Goal: Task Accomplishment & Management: Complete application form

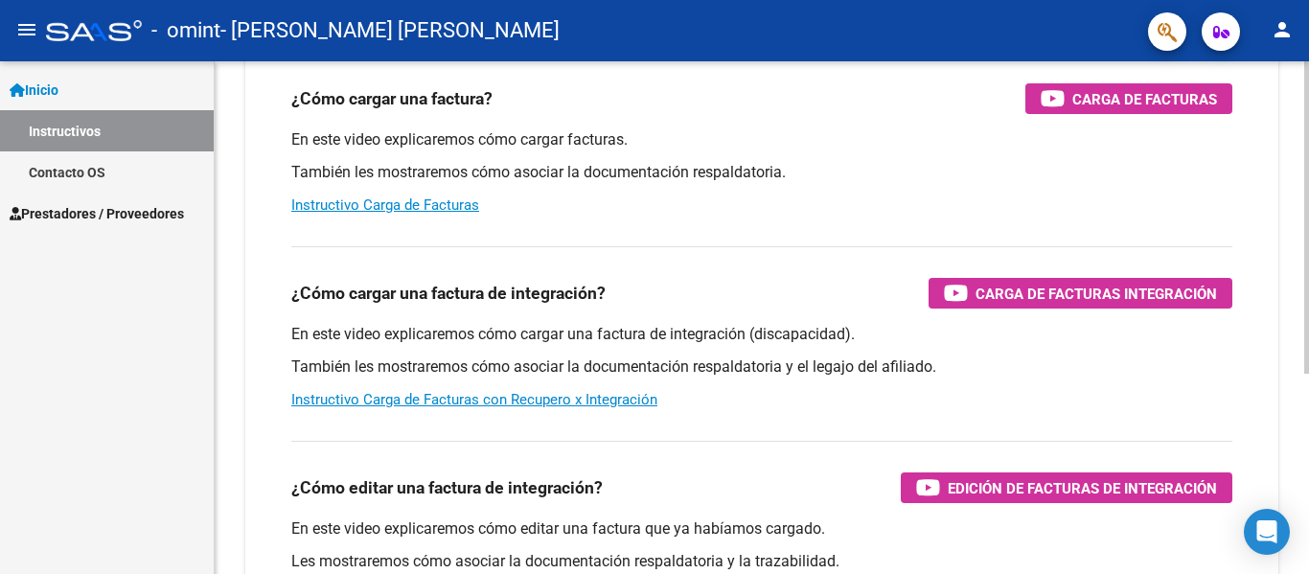
scroll to position [197, 0]
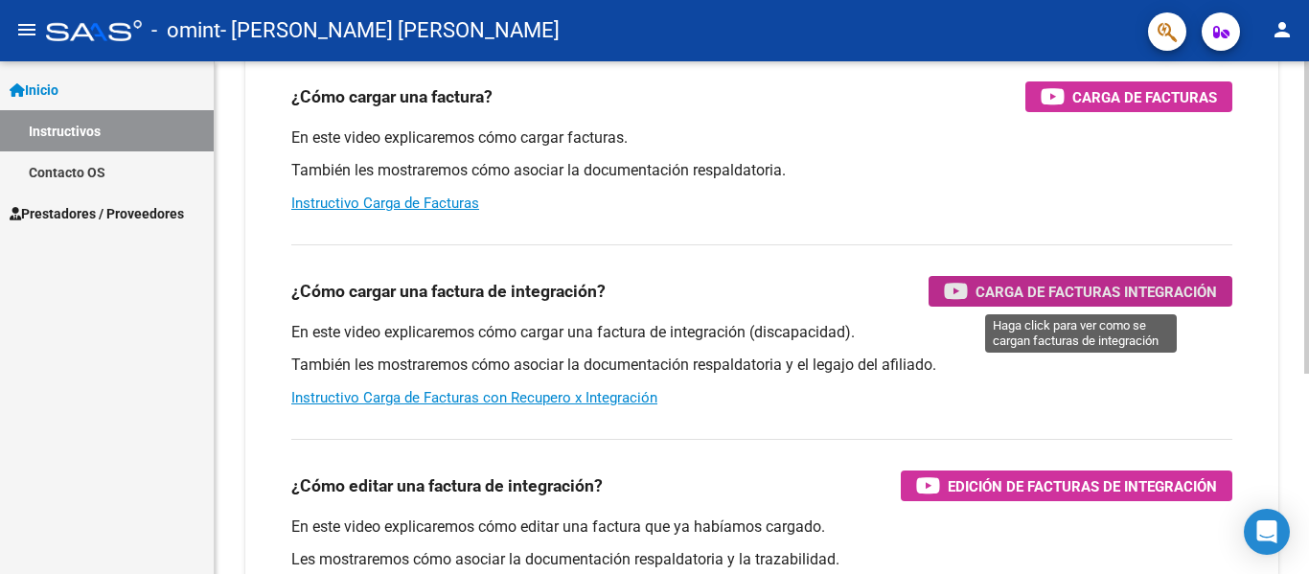
click at [1006, 281] on span "Carga de Facturas Integración" at bounding box center [1097, 292] width 242 height 24
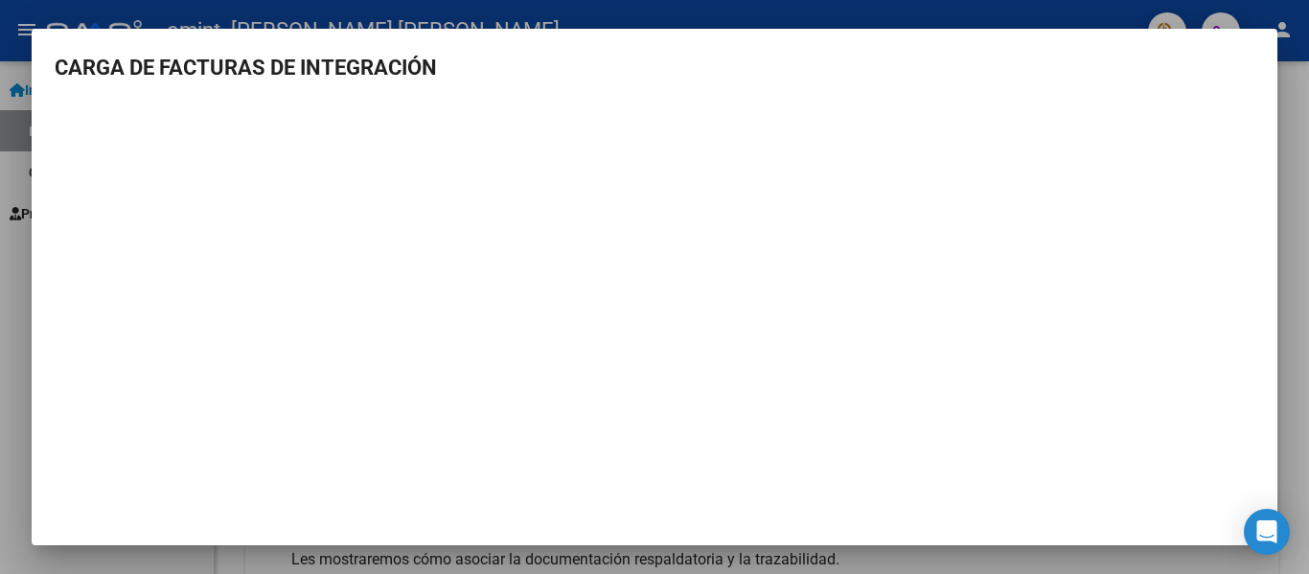
click at [18, 346] on div at bounding box center [654, 287] width 1309 height 574
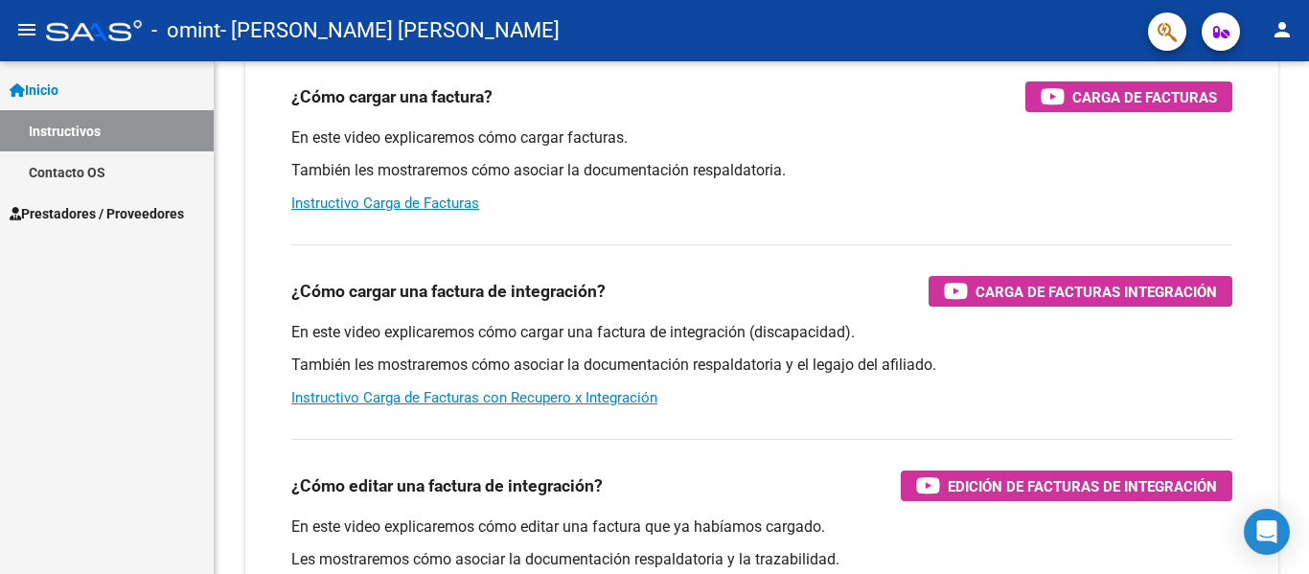
click at [95, 208] on span "Prestadores / Proveedores" at bounding box center [97, 213] width 174 height 21
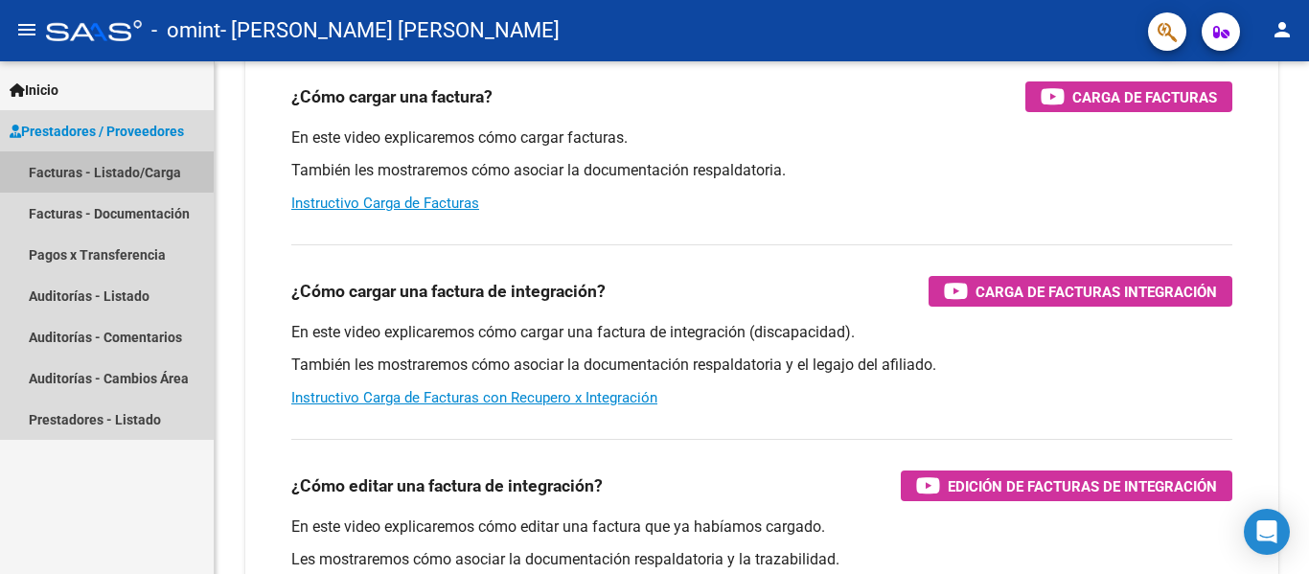
click at [105, 167] on link "Facturas - Listado/Carga" at bounding box center [107, 171] width 214 height 41
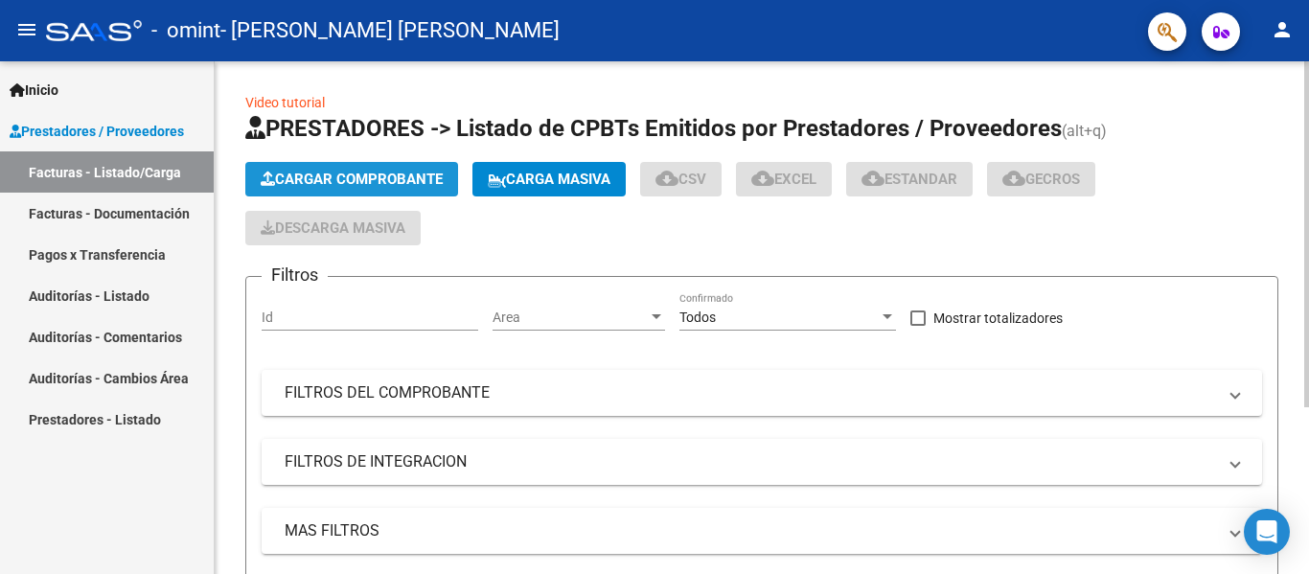
click at [397, 184] on span "Cargar Comprobante" at bounding box center [352, 179] width 182 height 17
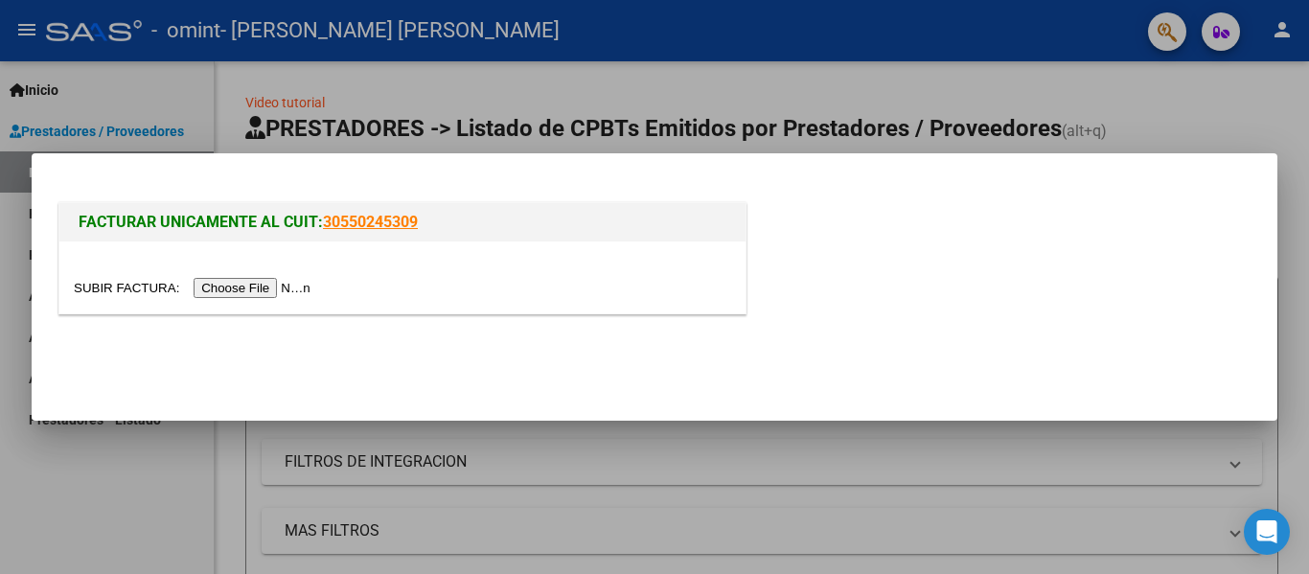
click at [274, 291] on input "file" at bounding box center [195, 288] width 242 height 20
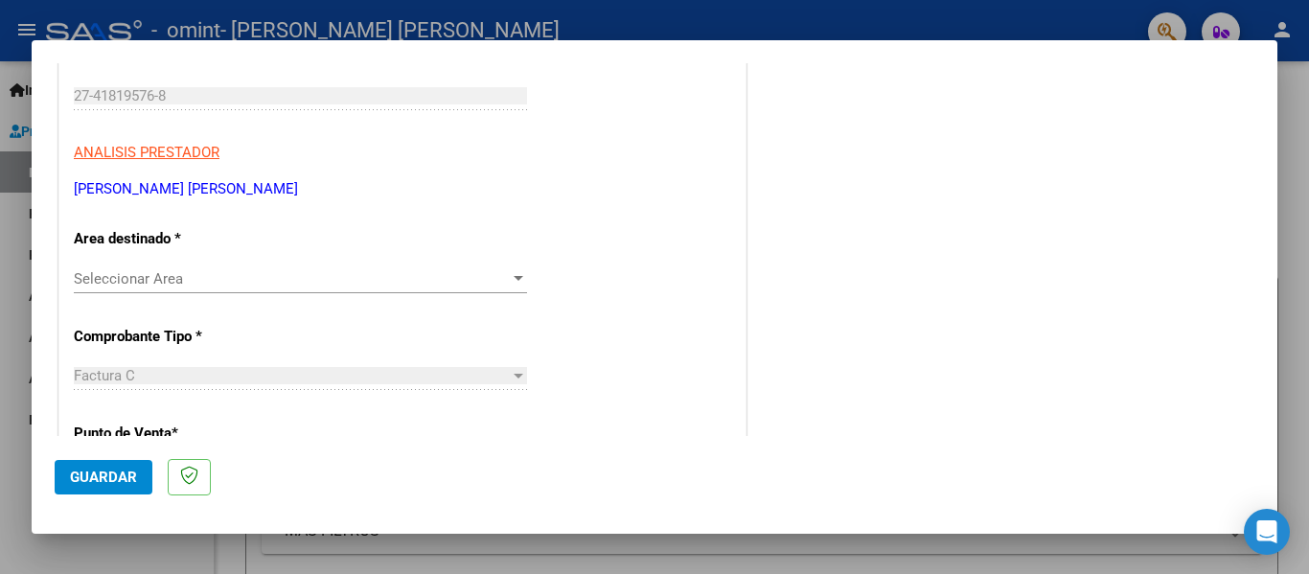
scroll to position [288, 0]
click at [372, 269] on span "Seleccionar Area" at bounding box center [292, 277] width 436 height 17
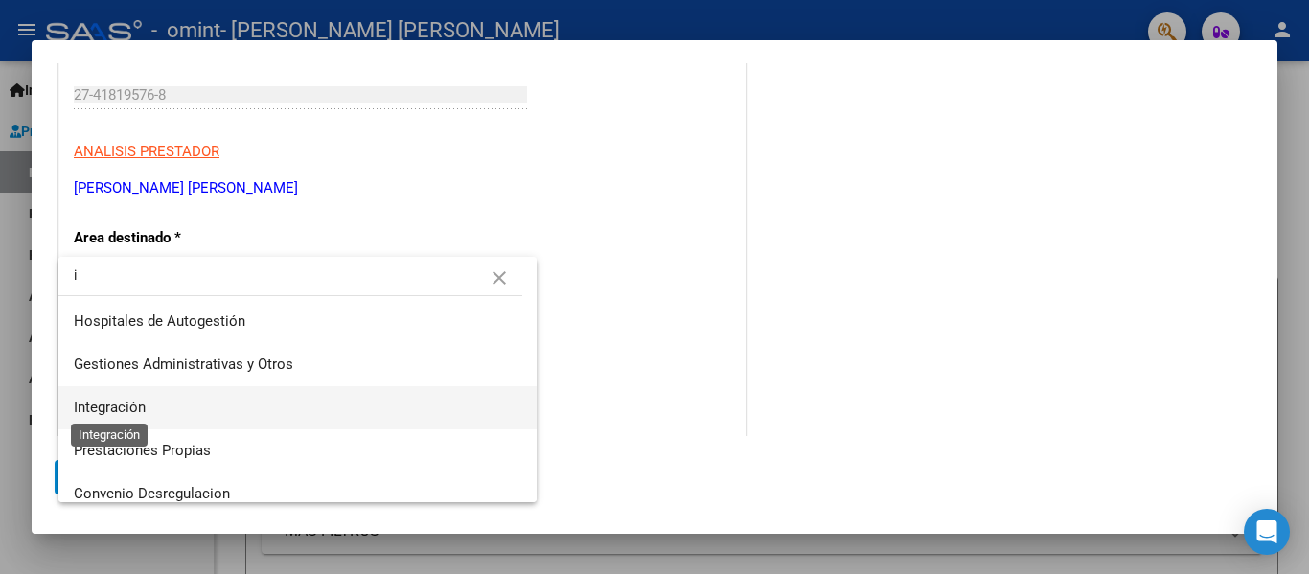
type input "i"
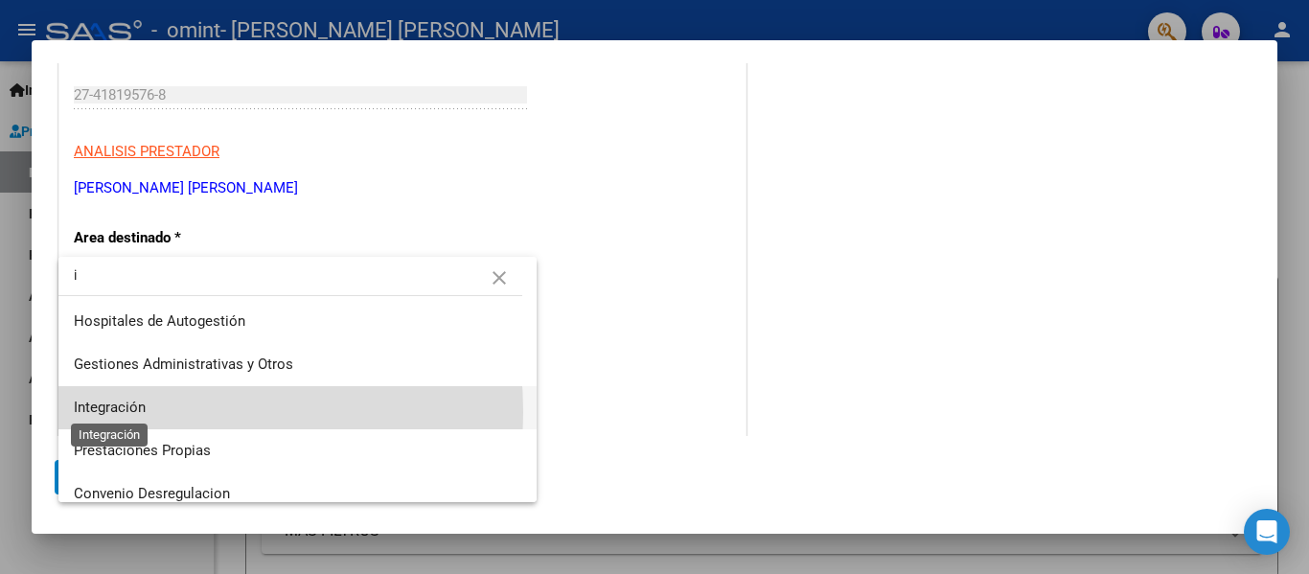
click at [123, 412] on span "Integración" at bounding box center [110, 407] width 72 height 17
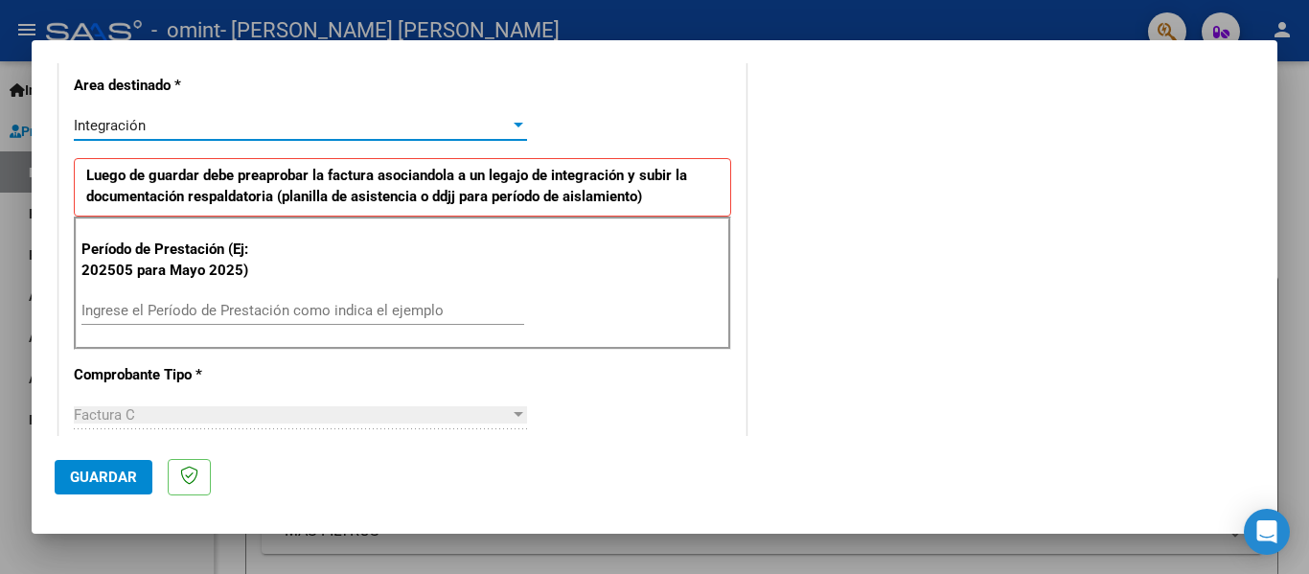
scroll to position [441, 0]
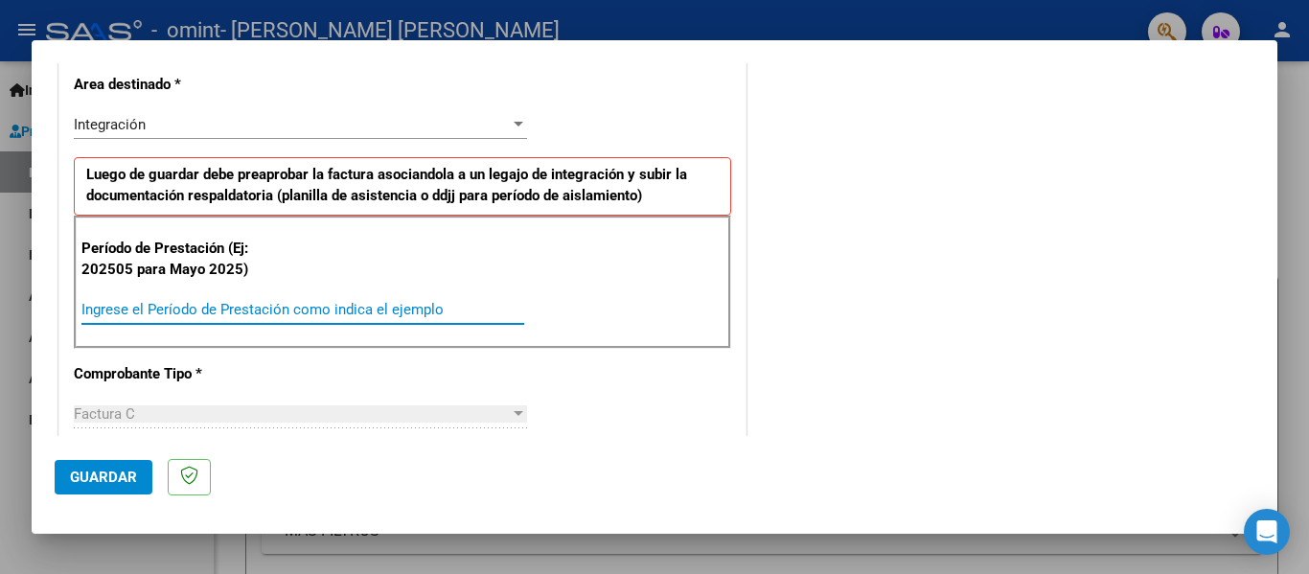
click at [149, 314] on input "Ingrese el Período de Prestación como indica el ejemplo" at bounding box center [302, 309] width 443 height 17
type input "202506"
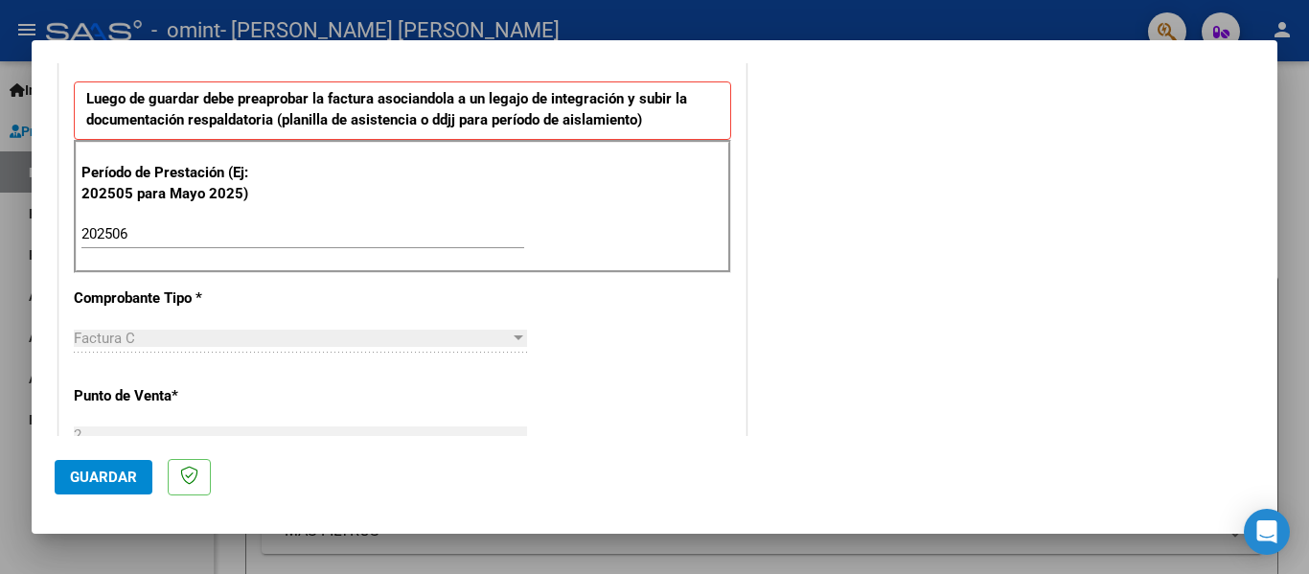
scroll to position [1248, 0]
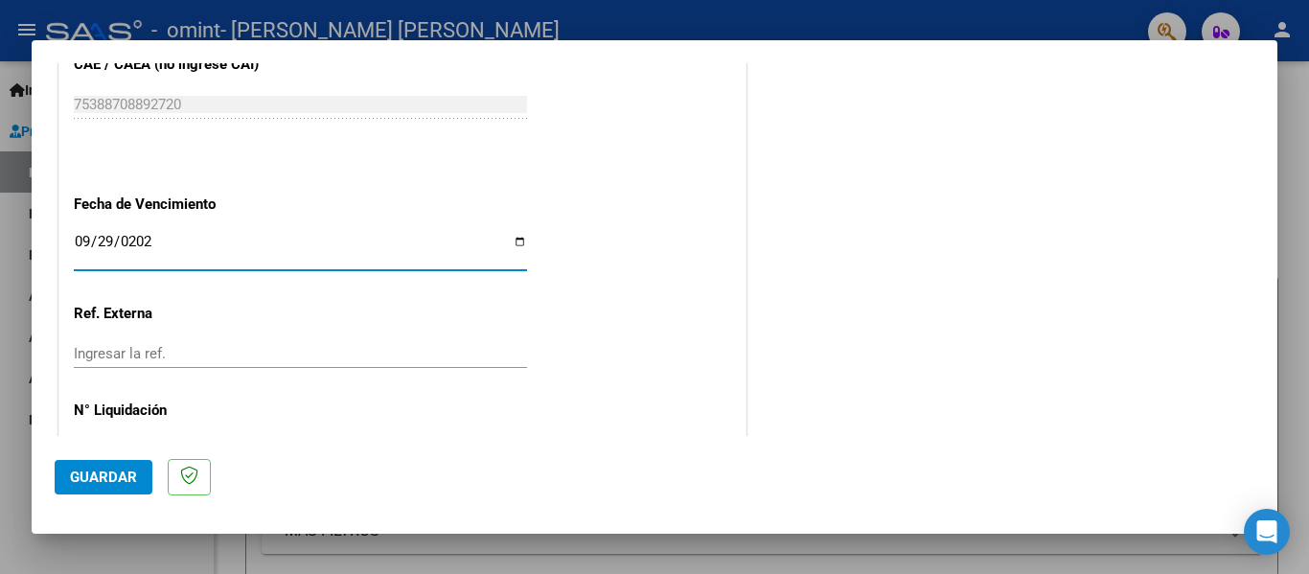
type input "[DATE]"
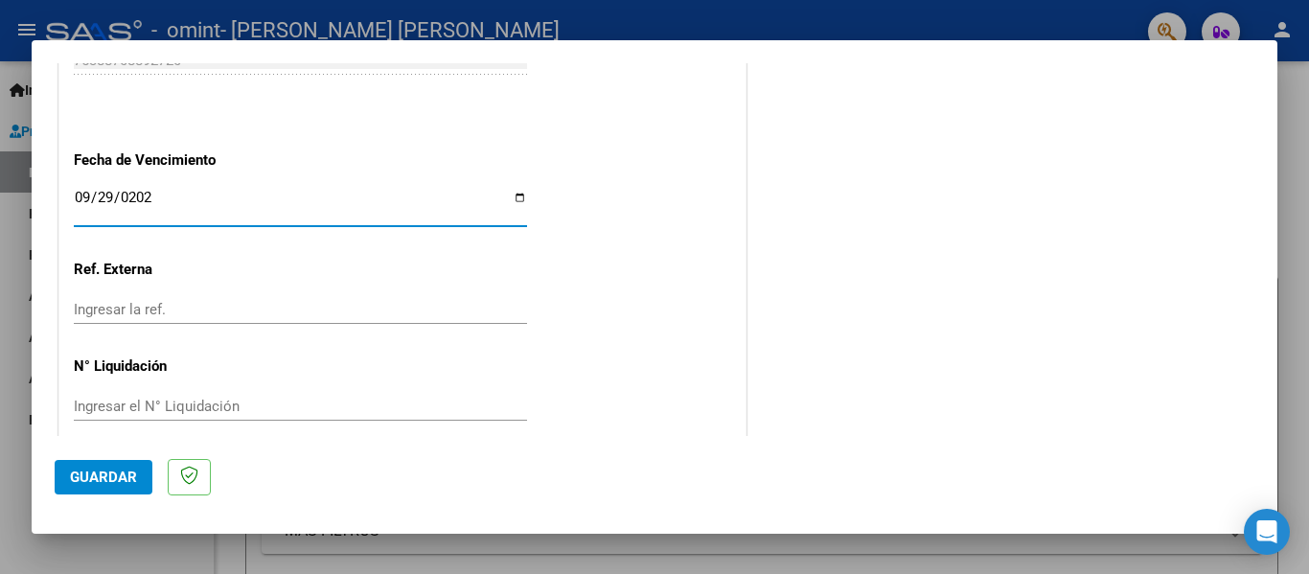
scroll to position [1314, 0]
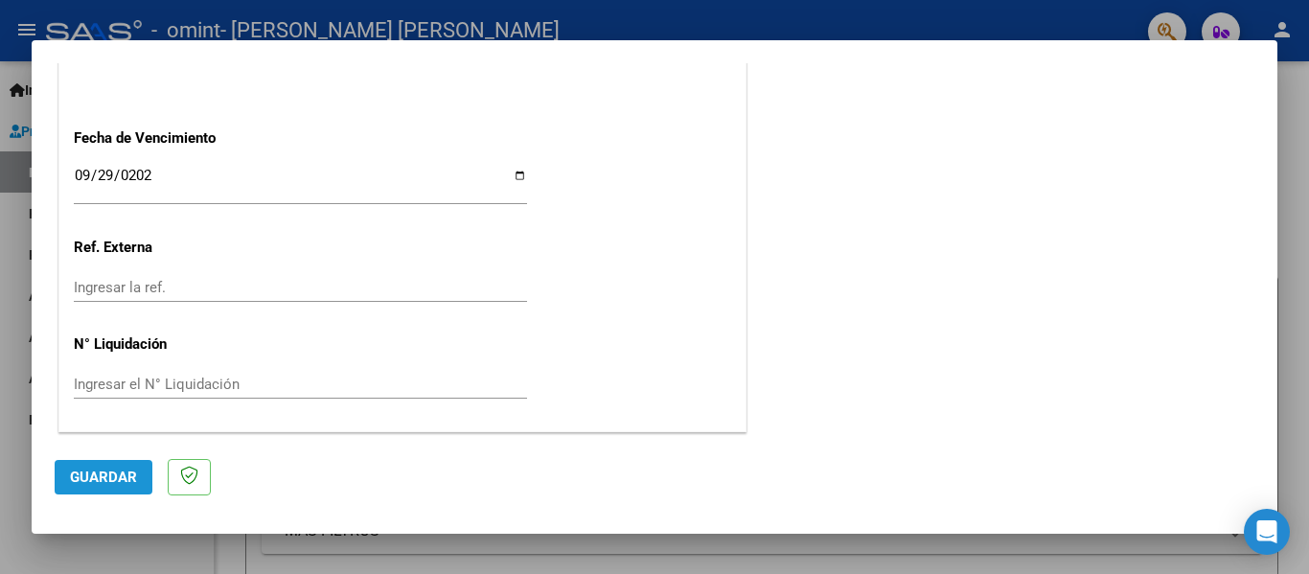
click at [121, 467] on button "Guardar" at bounding box center [104, 477] width 98 height 35
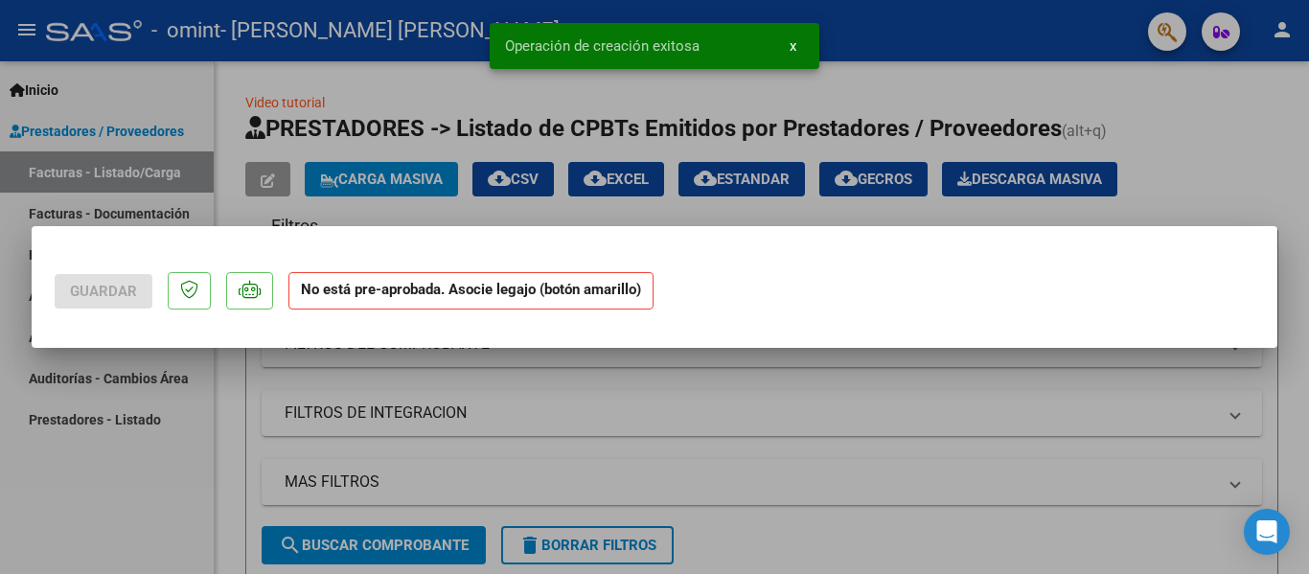
scroll to position [0, 0]
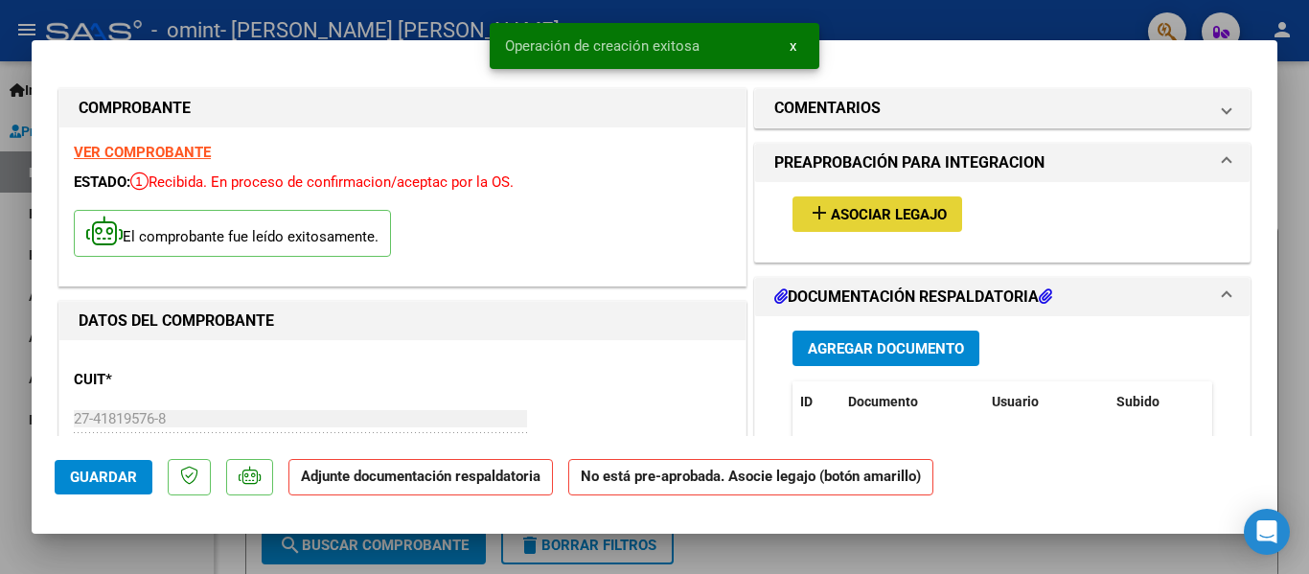
click at [879, 218] on span "Asociar Legajo" at bounding box center [889, 214] width 116 height 17
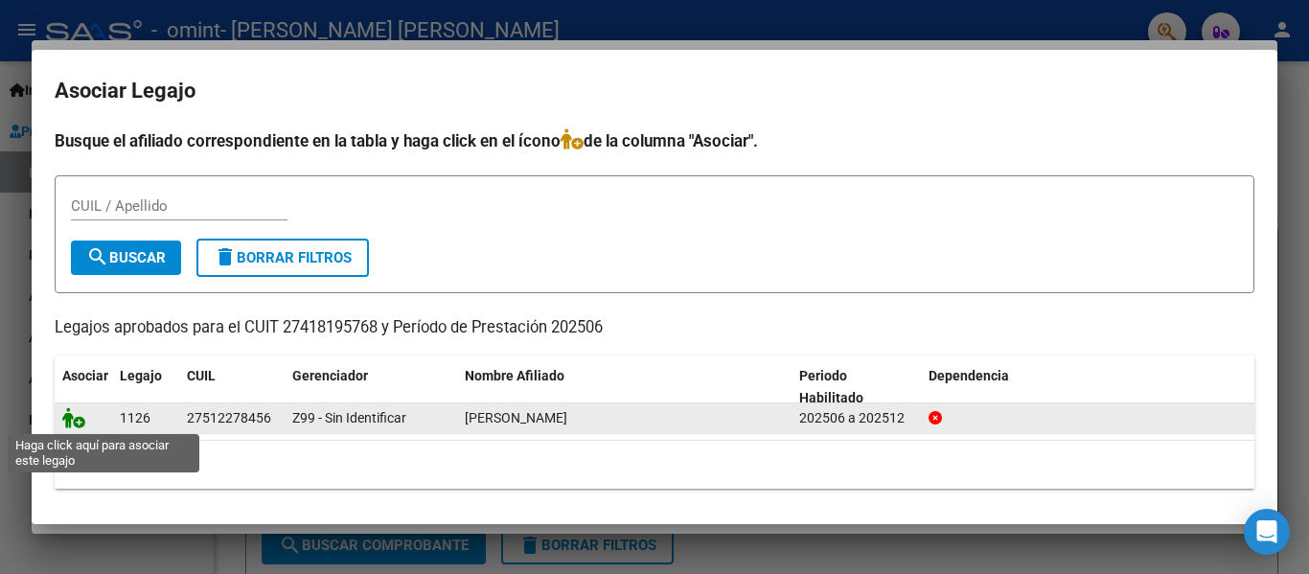
click at [69, 420] on icon at bounding box center [73, 417] width 23 height 21
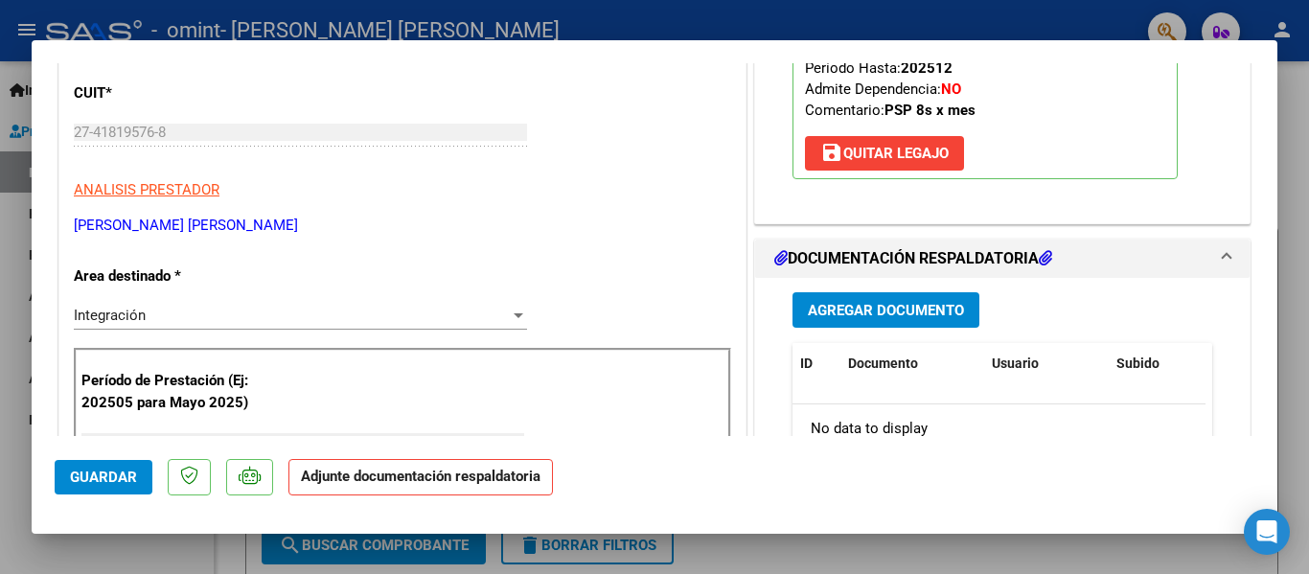
scroll to position [288, 0]
click at [852, 312] on span "Agregar Documento" at bounding box center [886, 309] width 156 height 17
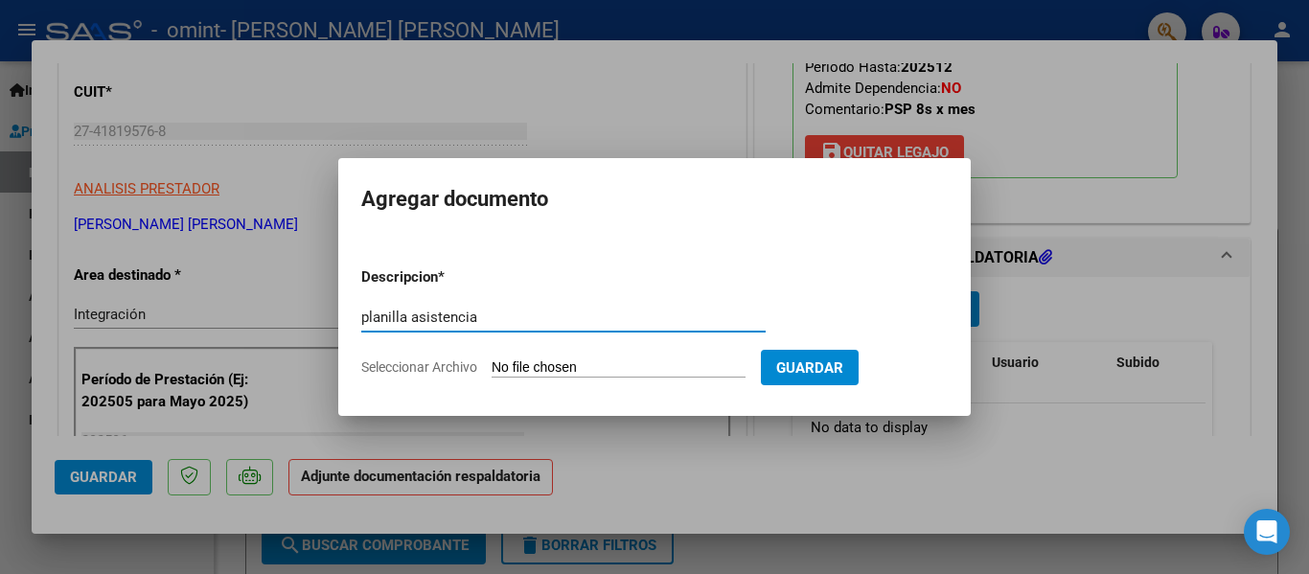
type input "planilla asistencia"
click at [545, 365] on input "Seleccionar Archivo" at bounding box center [619, 368] width 254 height 18
type input "C:\fakepath\CamScanner [DATE] 11.02.pdf"
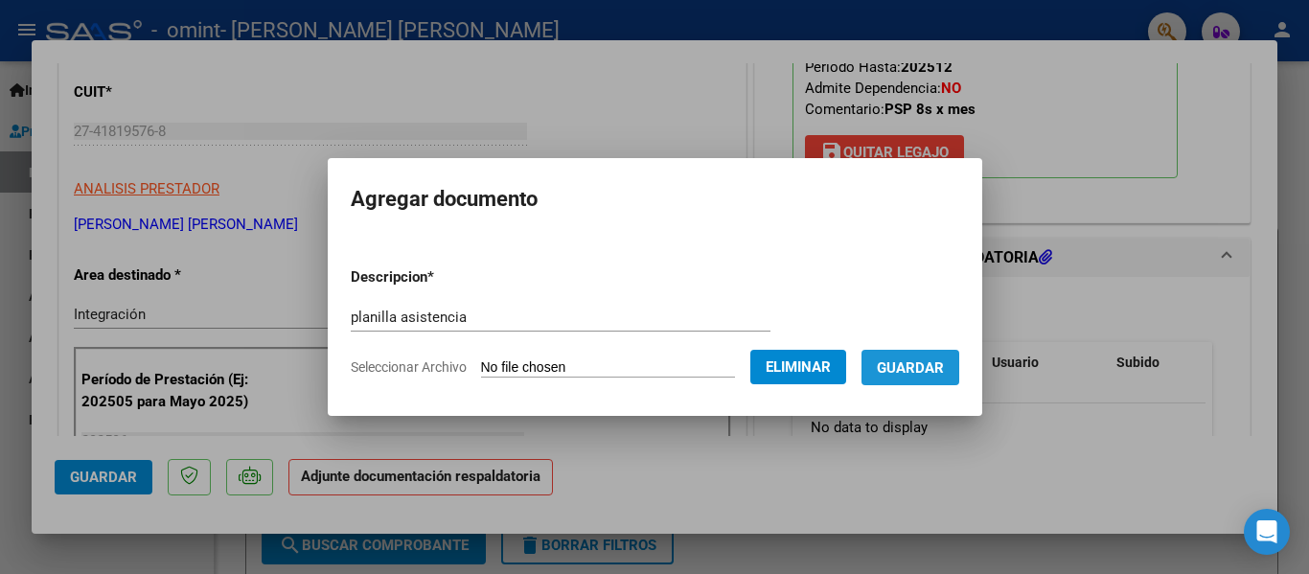
click at [938, 369] on span "Guardar" at bounding box center [910, 367] width 67 height 17
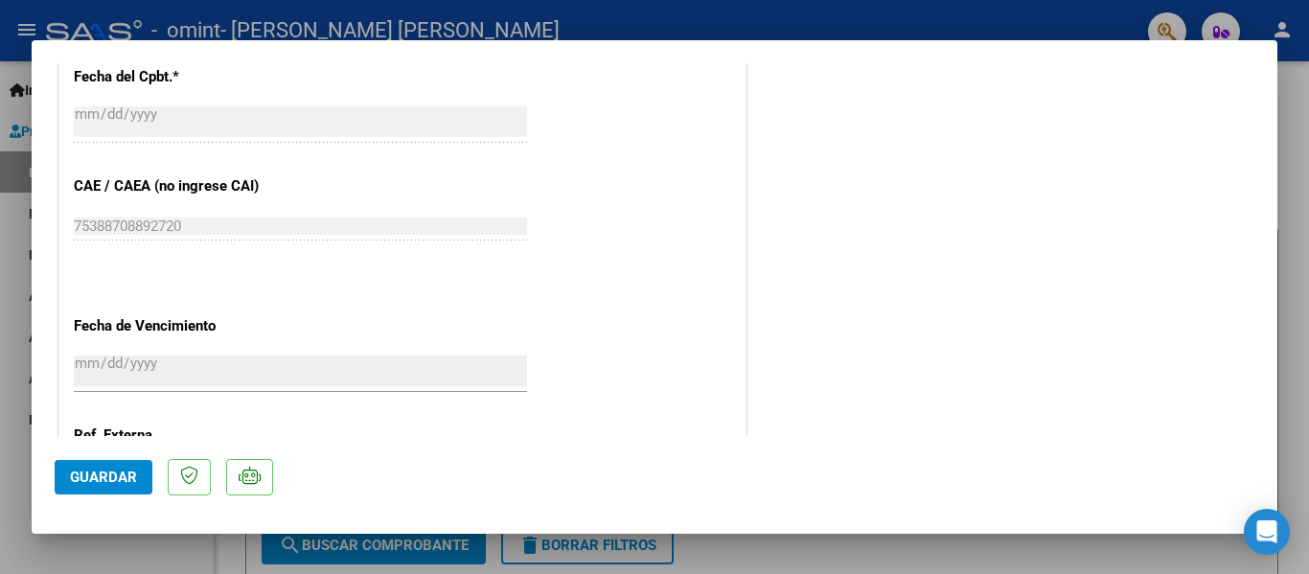
scroll to position [1165, 0]
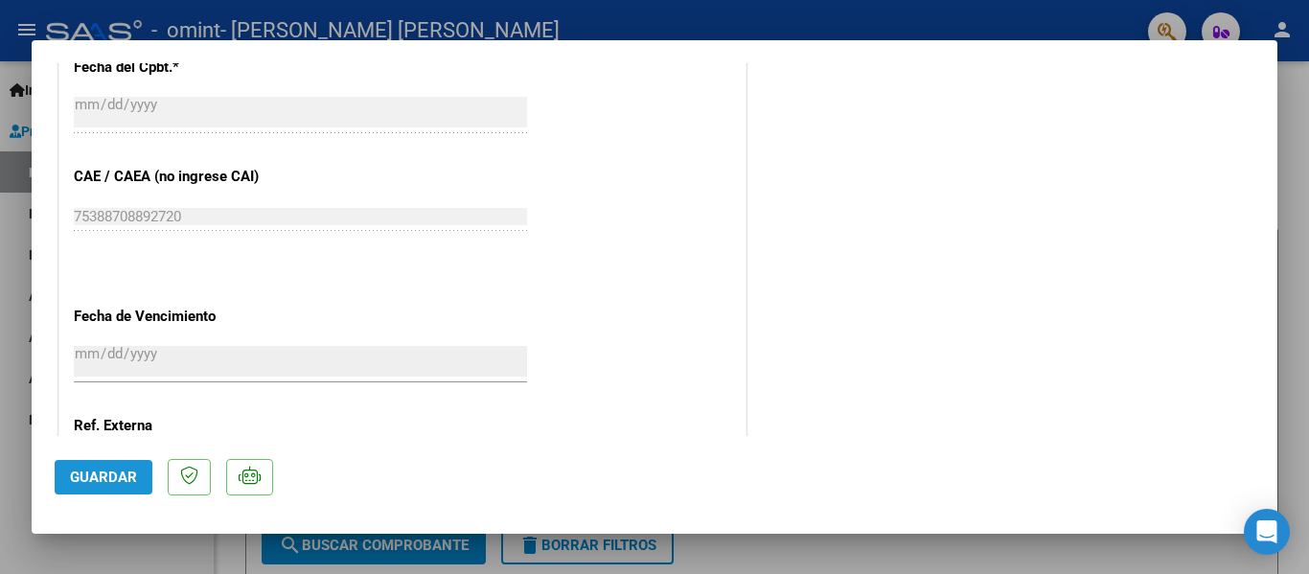
click at [69, 483] on button "Guardar" at bounding box center [104, 477] width 98 height 35
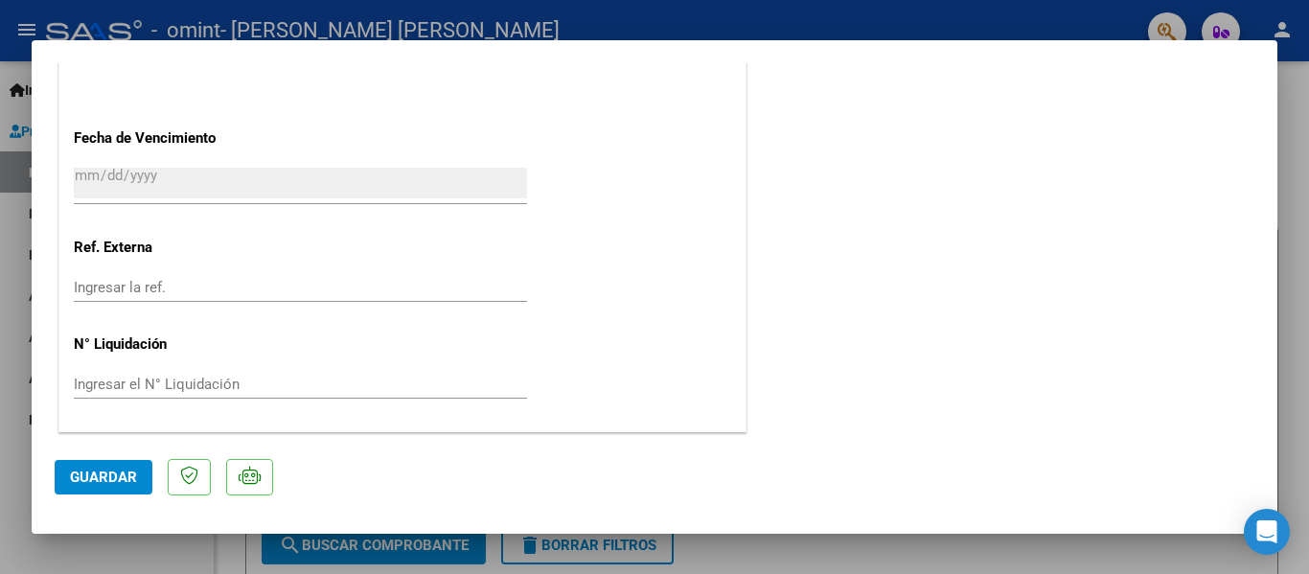
click at [1290, 288] on div at bounding box center [654, 287] width 1309 height 574
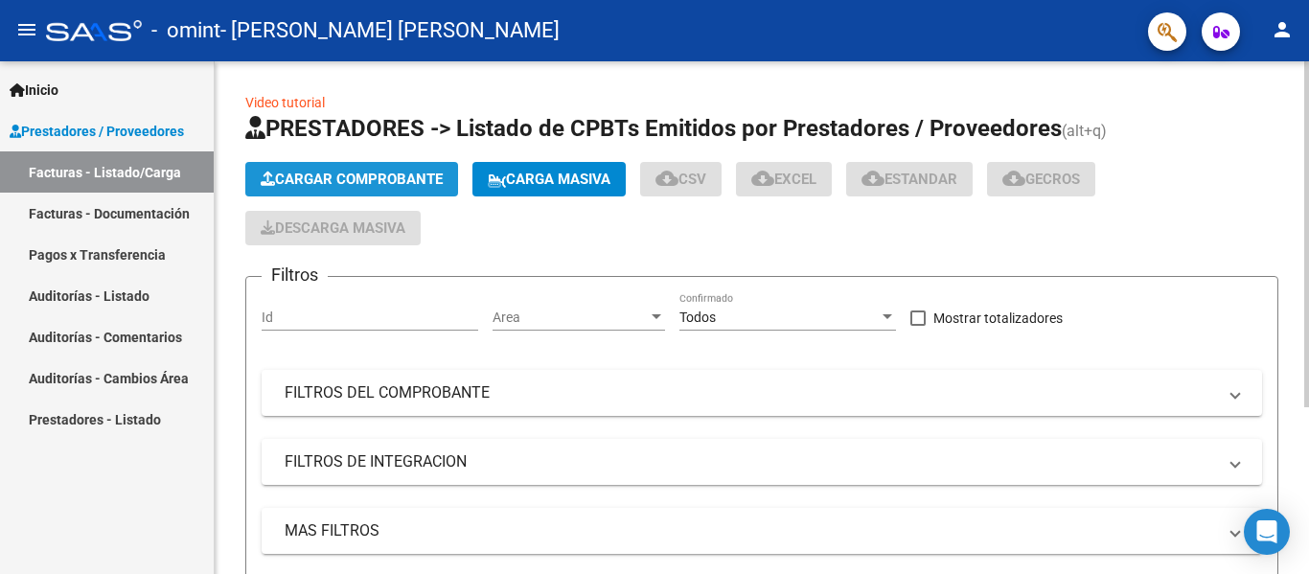
click at [442, 175] on span "Cargar Comprobante" at bounding box center [352, 179] width 182 height 17
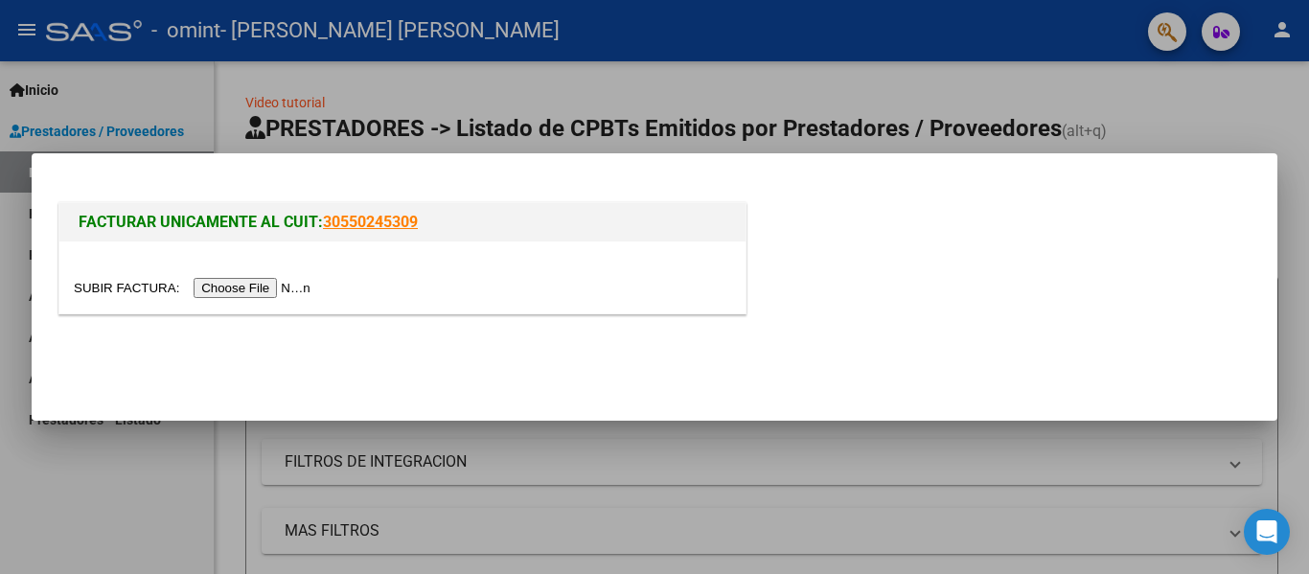
click at [303, 277] on div at bounding box center [403, 288] width 658 height 22
click at [290, 282] on input "file" at bounding box center [195, 288] width 242 height 20
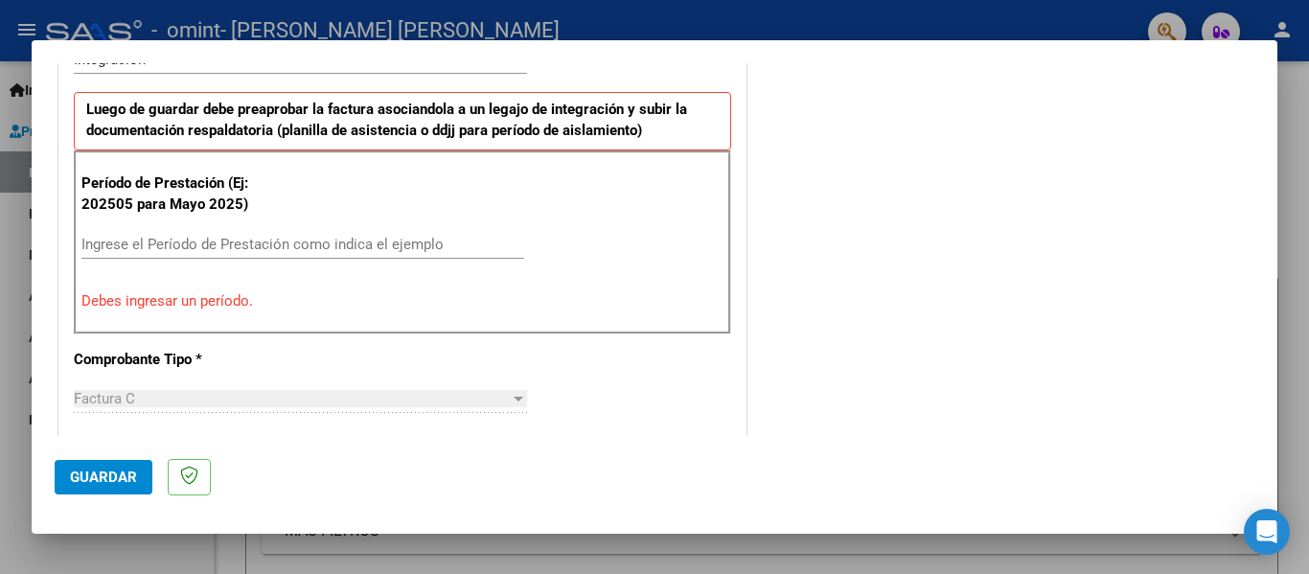
scroll to position [512, 0]
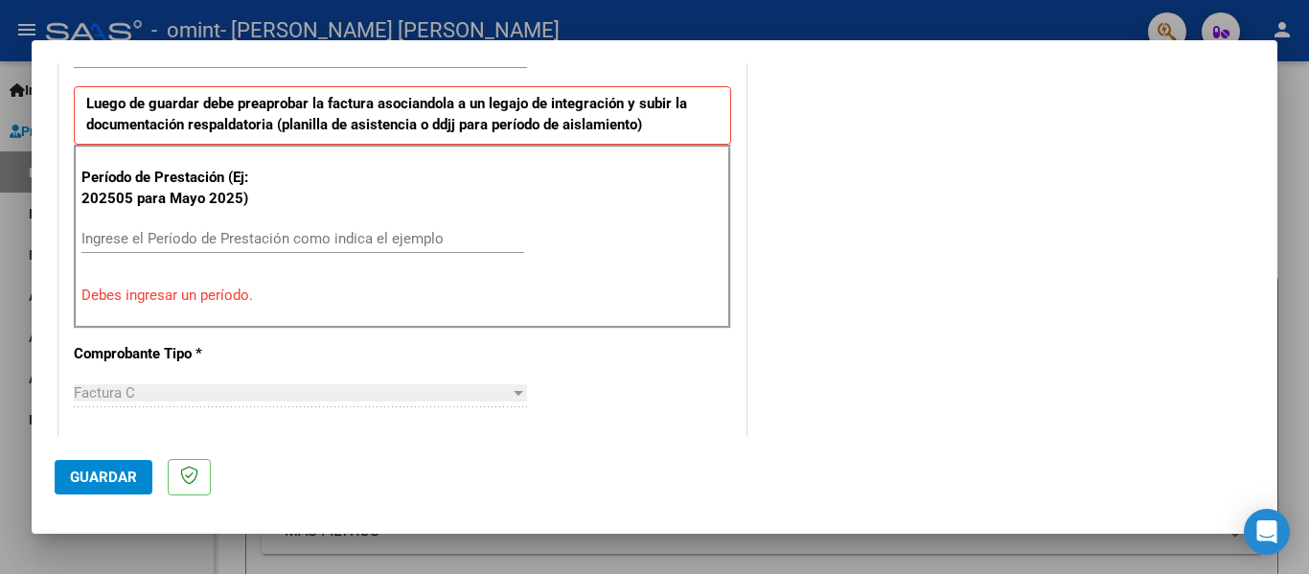
click at [393, 227] on div "Ingrese el Período de Prestación como indica el ejemplo" at bounding box center [302, 238] width 443 height 29
click at [343, 240] on input "Ingrese el Período de Prestación como indica el ejemplo" at bounding box center [302, 238] width 443 height 17
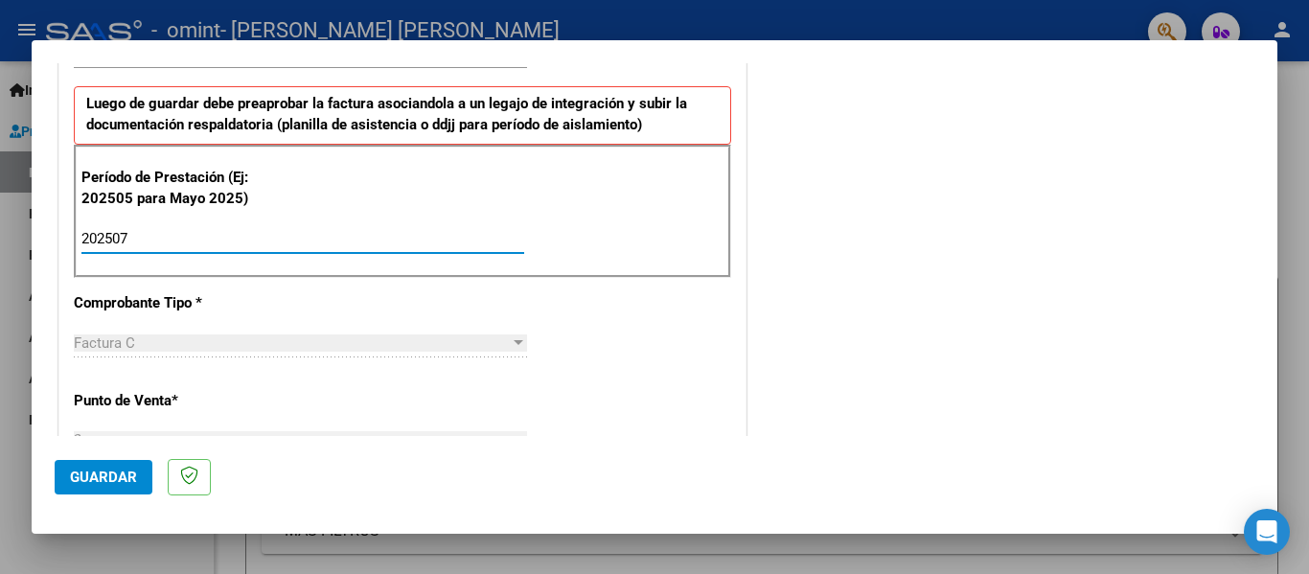
click at [343, 240] on input "202507" at bounding box center [302, 238] width 443 height 17
type input "202507"
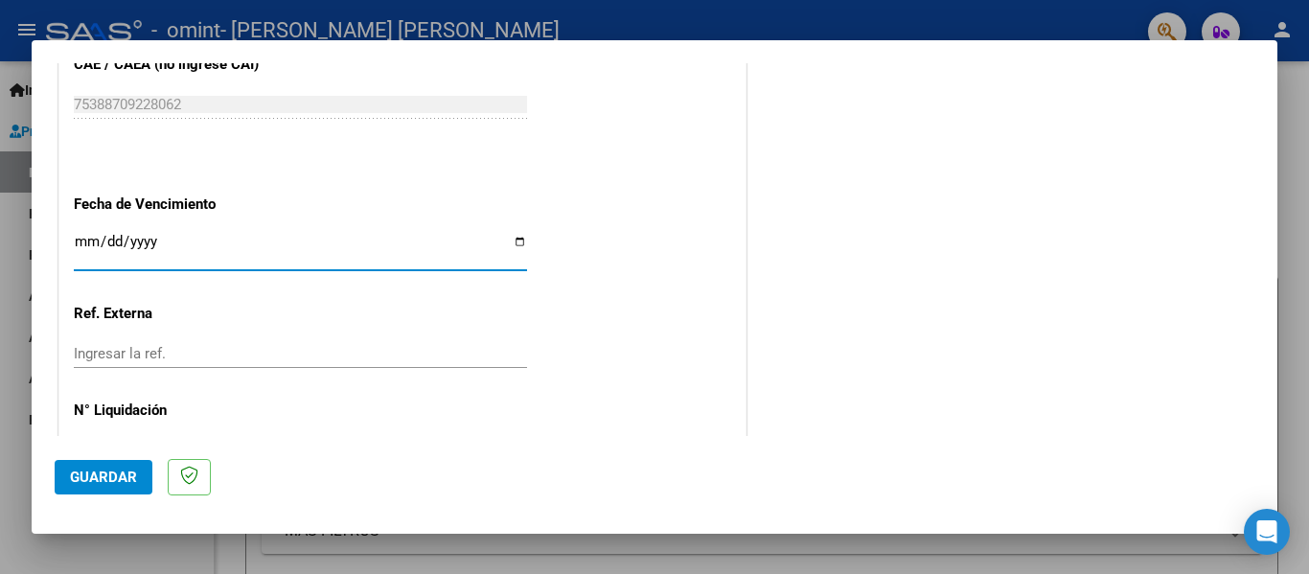
click at [87, 234] on input "[DATE]" at bounding box center [300, 249] width 453 height 31
type input "[DATE]"
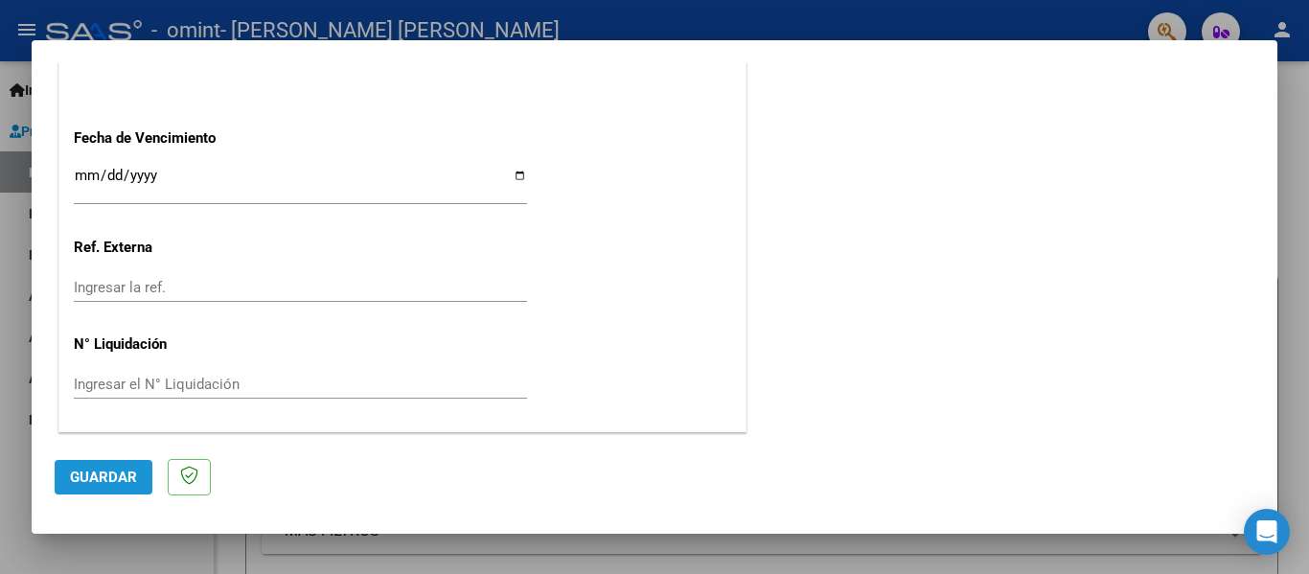
click at [130, 475] on span "Guardar" at bounding box center [103, 477] width 67 height 17
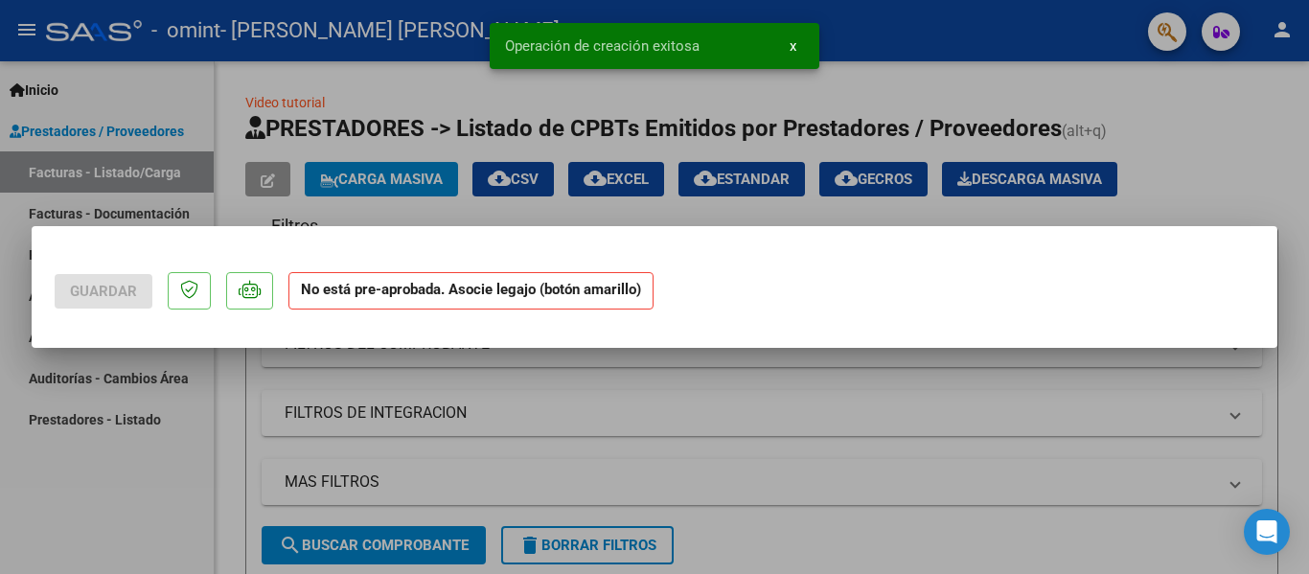
scroll to position [0, 0]
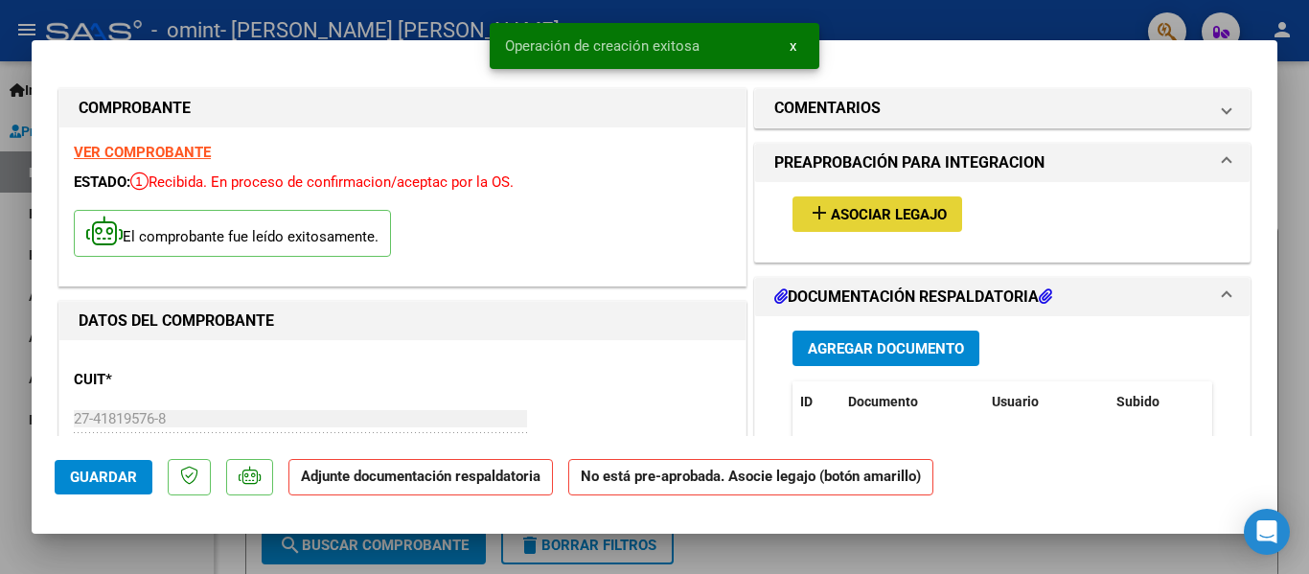
click at [865, 208] on span "Asociar Legajo" at bounding box center [889, 214] width 116 height 17
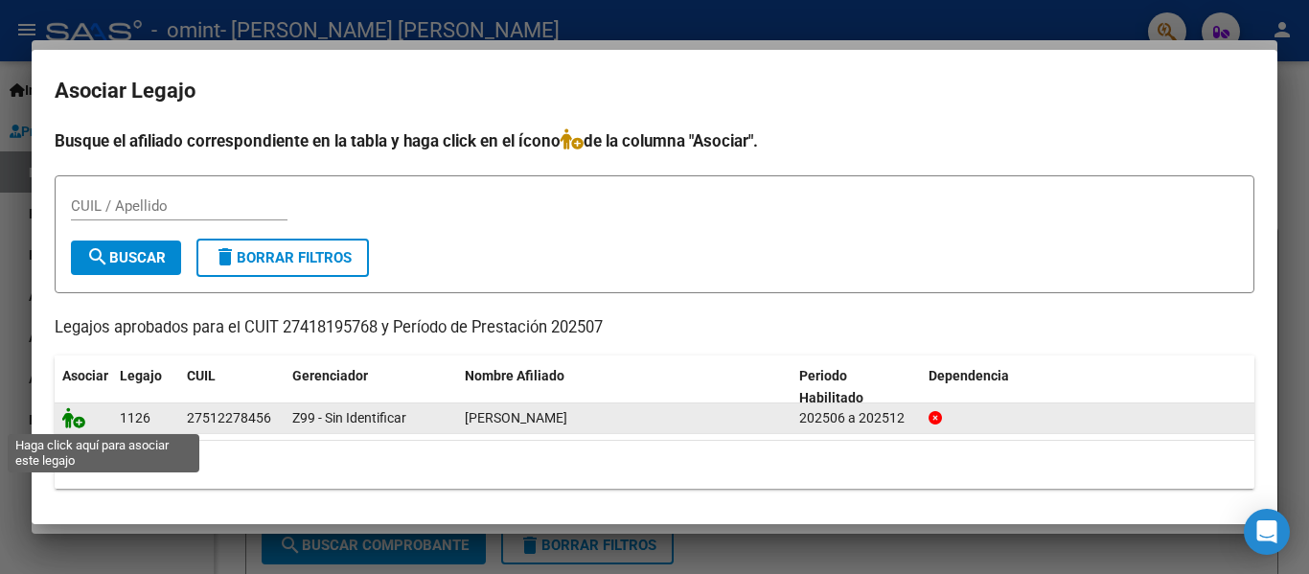
click at [75, 427] on icon at bounding box center [73, 417] width 23 height 21
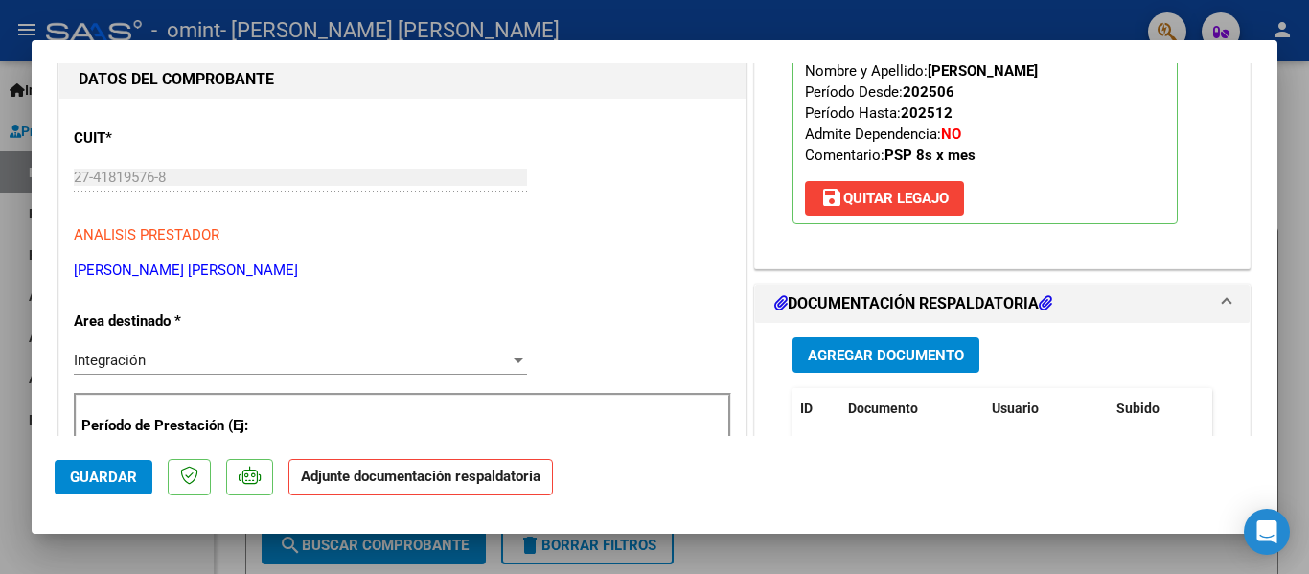
scroll to position [256, 0]
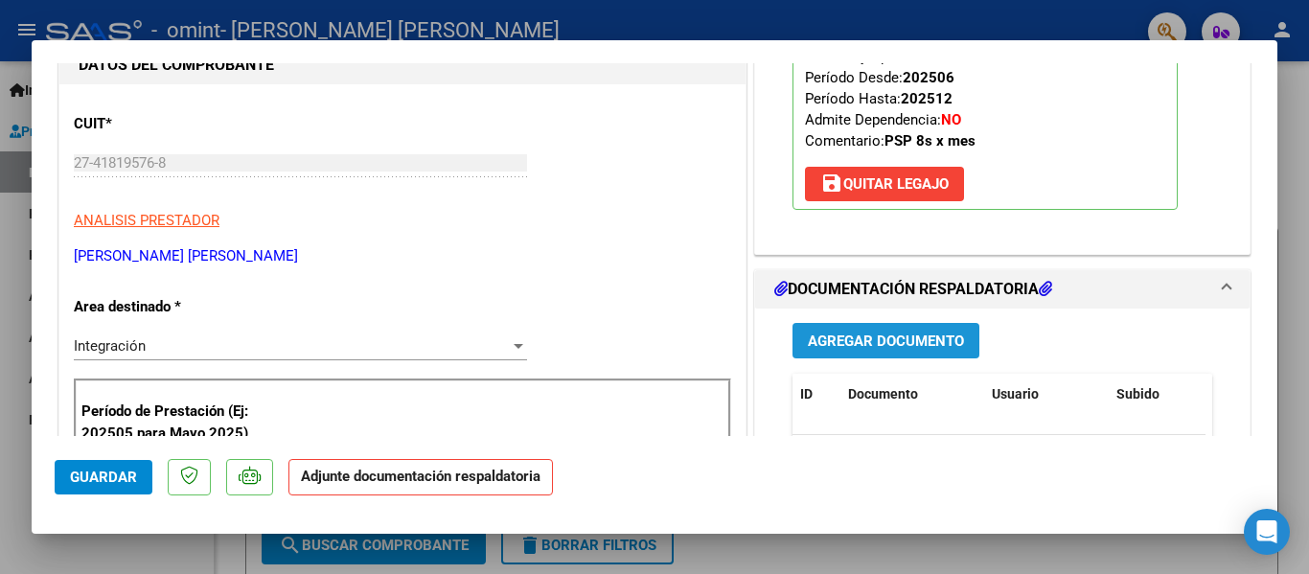
click at [868, 341] on span "Agregar Documento" at bounding box center [886, 341] width 156 height 17
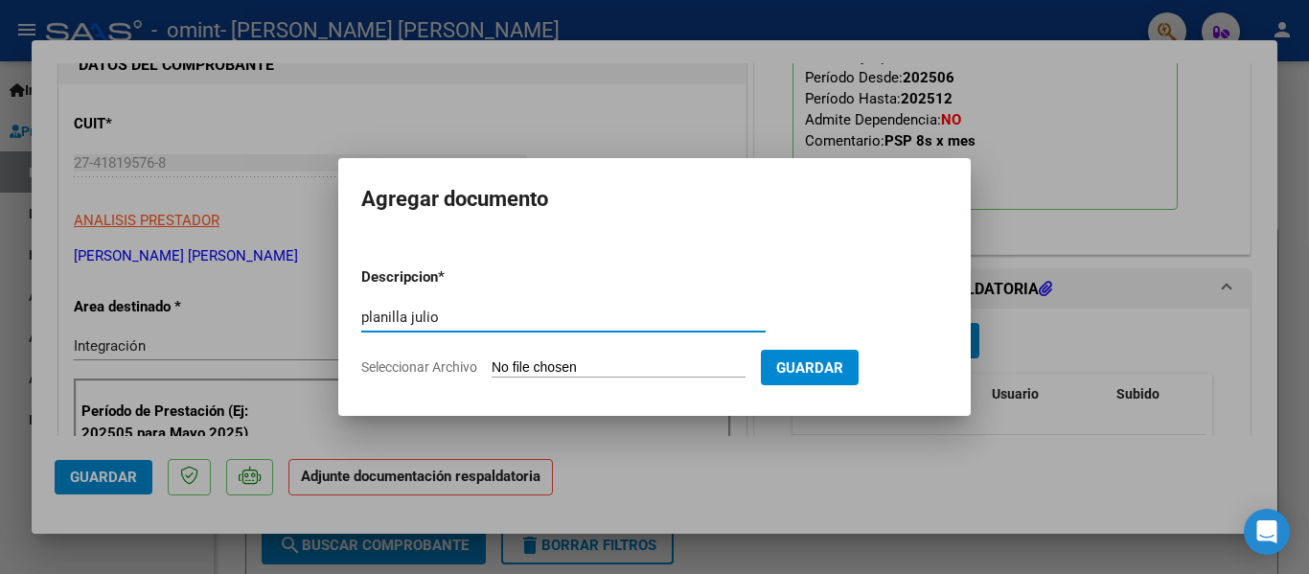
type input "planilla julio"
click at [569, 366] on input "Seleccionar Archivo" at bounding box center [619, 368] width 254 height 18
type input "C:\fakepath\CamScanner [DATE] 11.08.pdf"
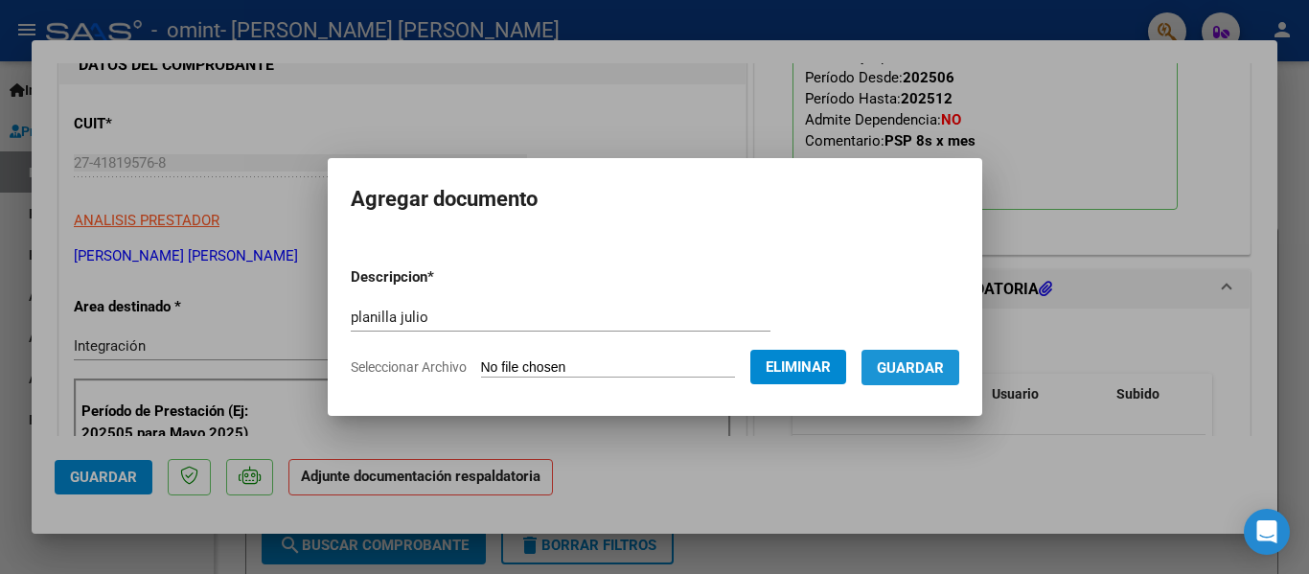
click at [919, 371] on span "Guardar" at bounding box center [910, 367] width 67 height 17
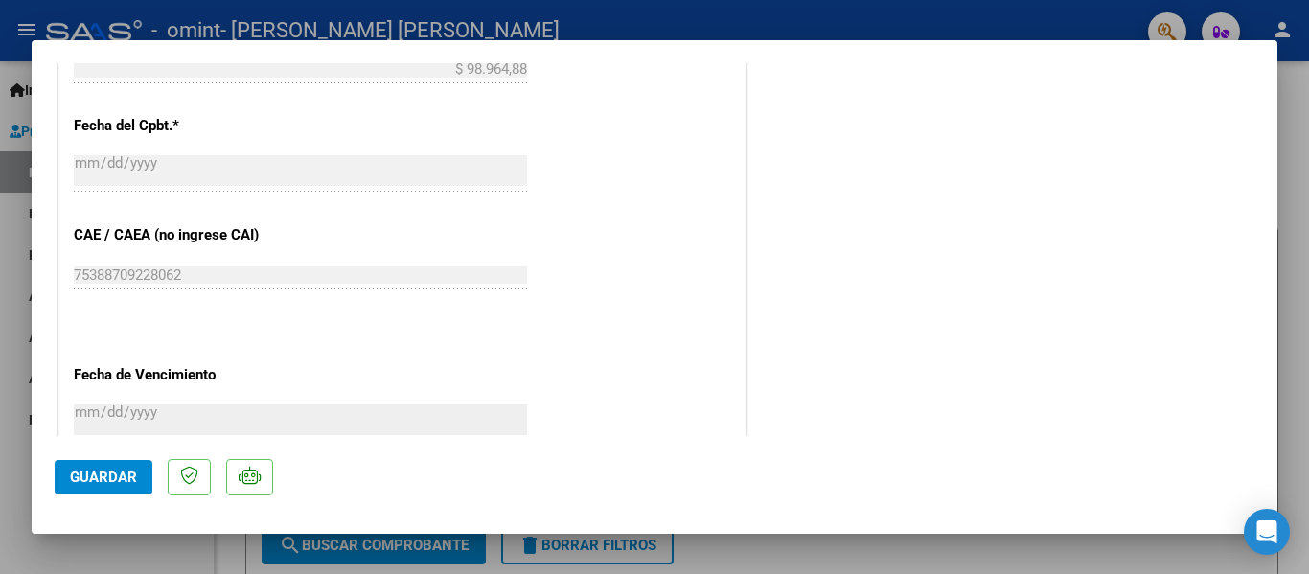
scroll to position [1343, 0]
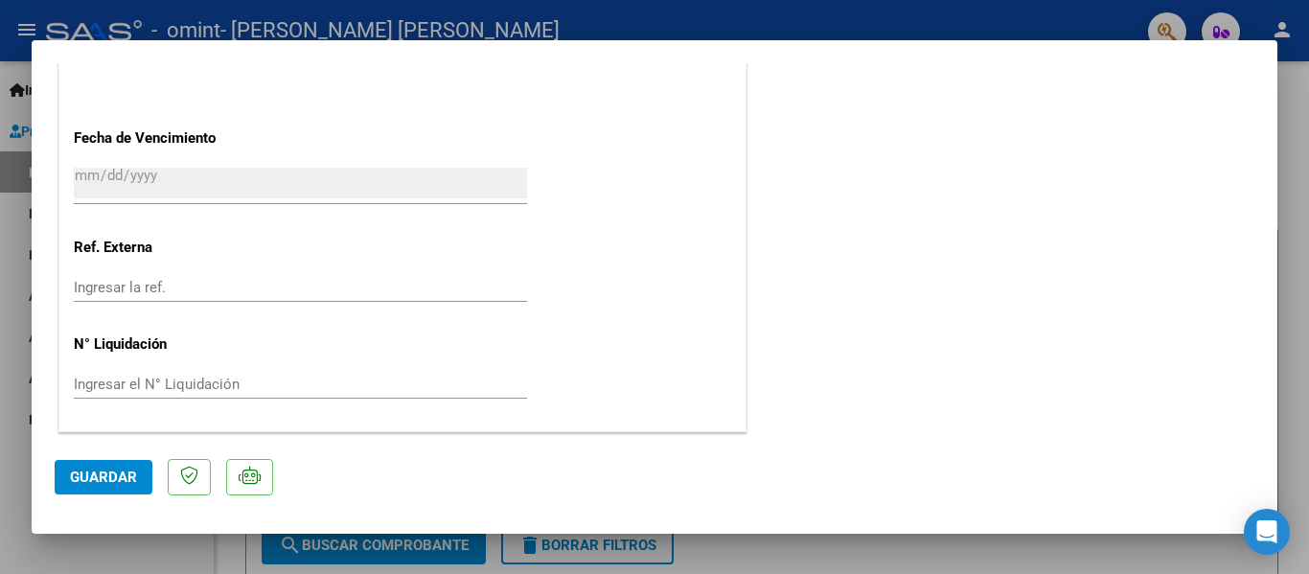
click at [121, 469] on span "Guardar" at bounding box center [103, 477] width 67 height 17
click at [1308, 100] on div at bounding box center [654, 287] width 1309 height 574
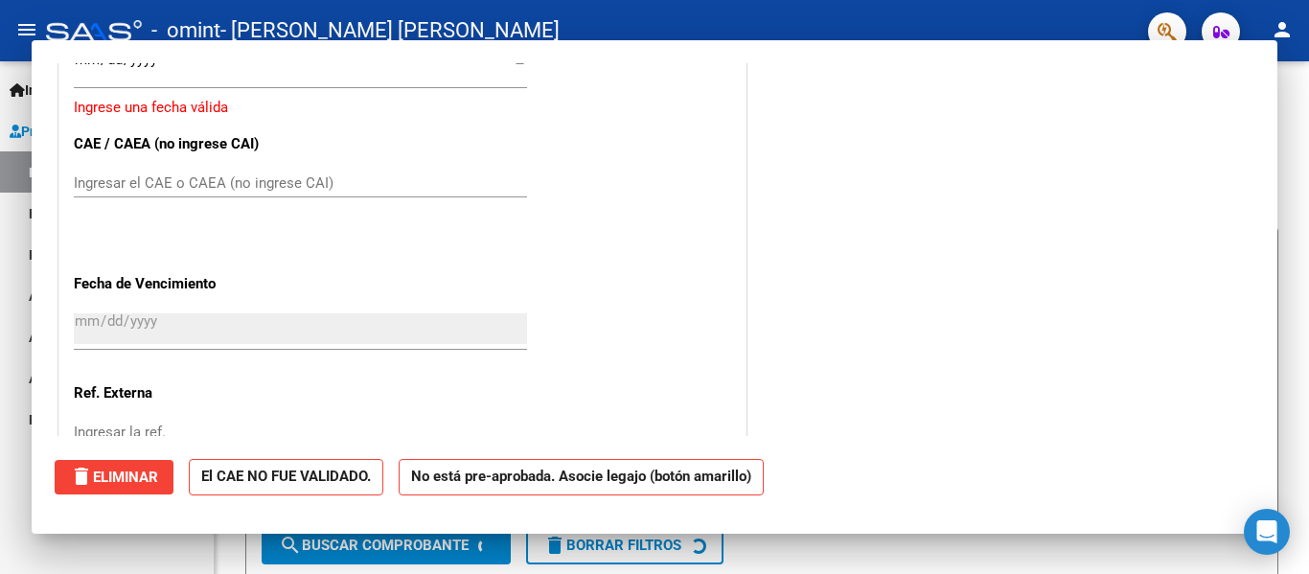
scroll to position [0, 0]
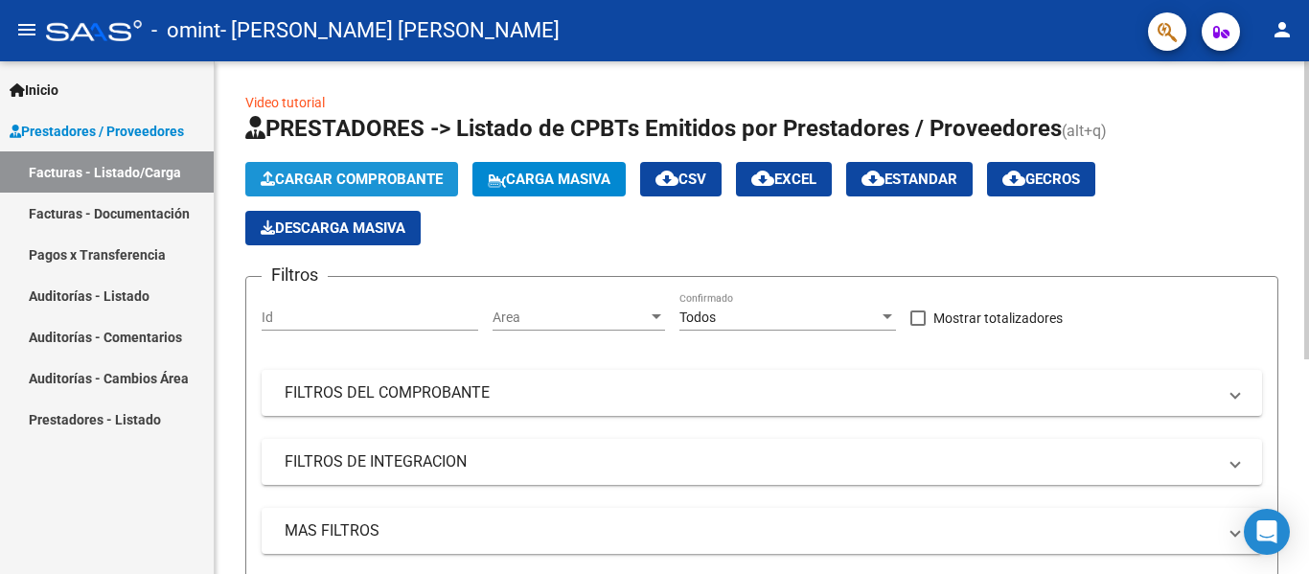
click at [329, 189] on button "Cargar Comprobante" at bounding box center [351, 179] width 213 height 35
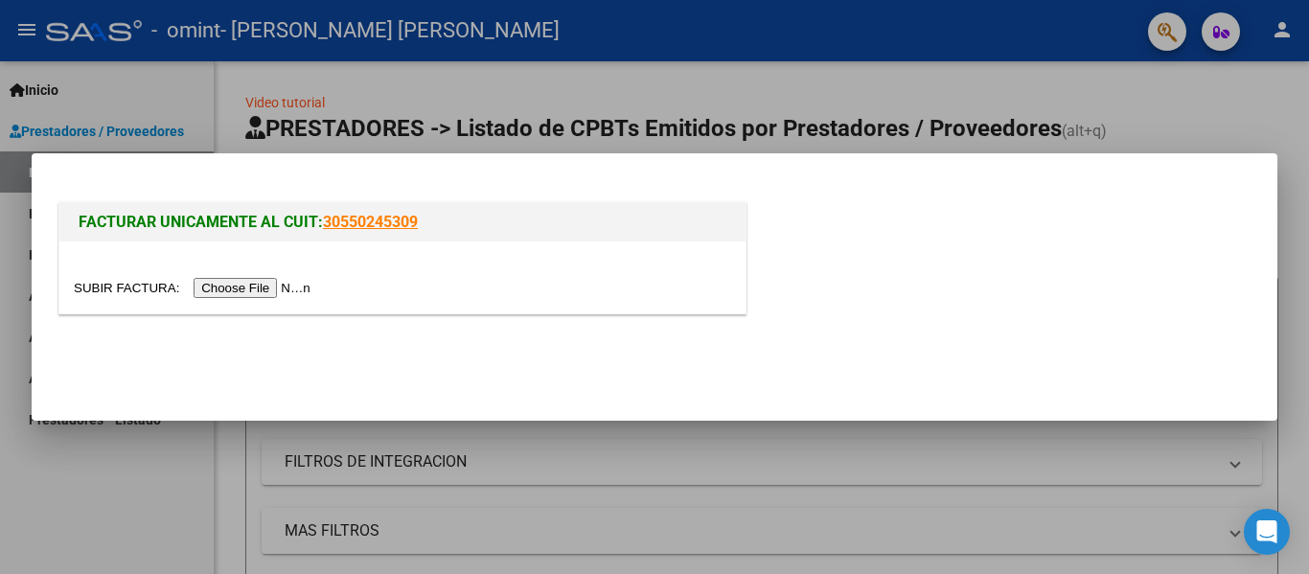
click at [288, 296] on input "file" at bounding box center [195, 288] width 242 height 20
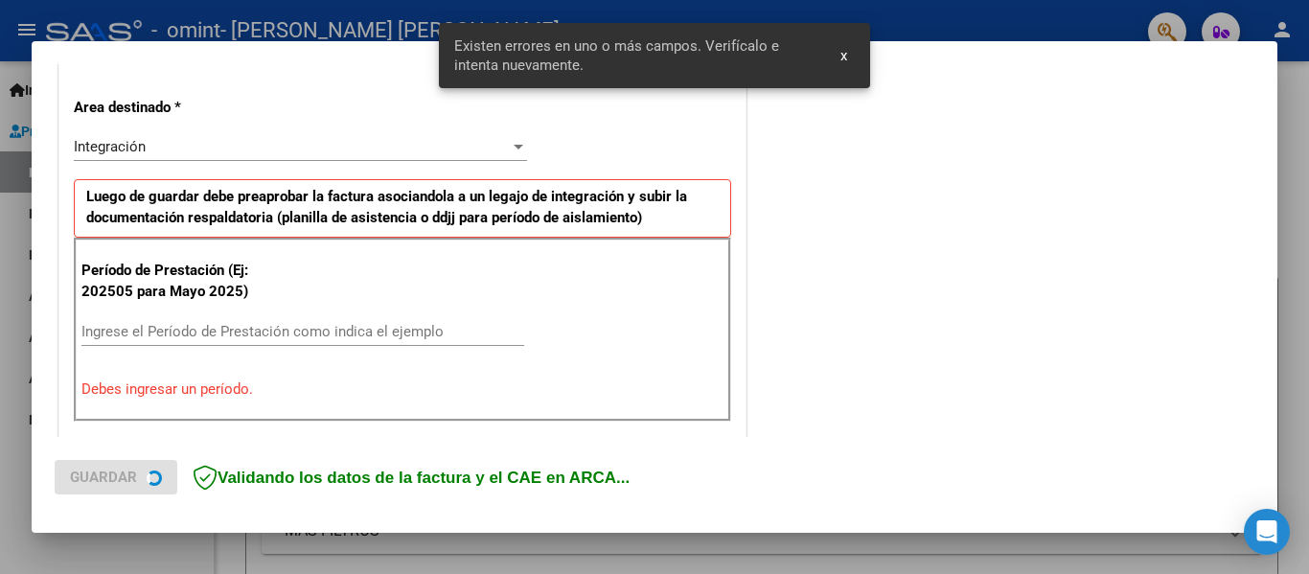
scroll to position [445, 0]
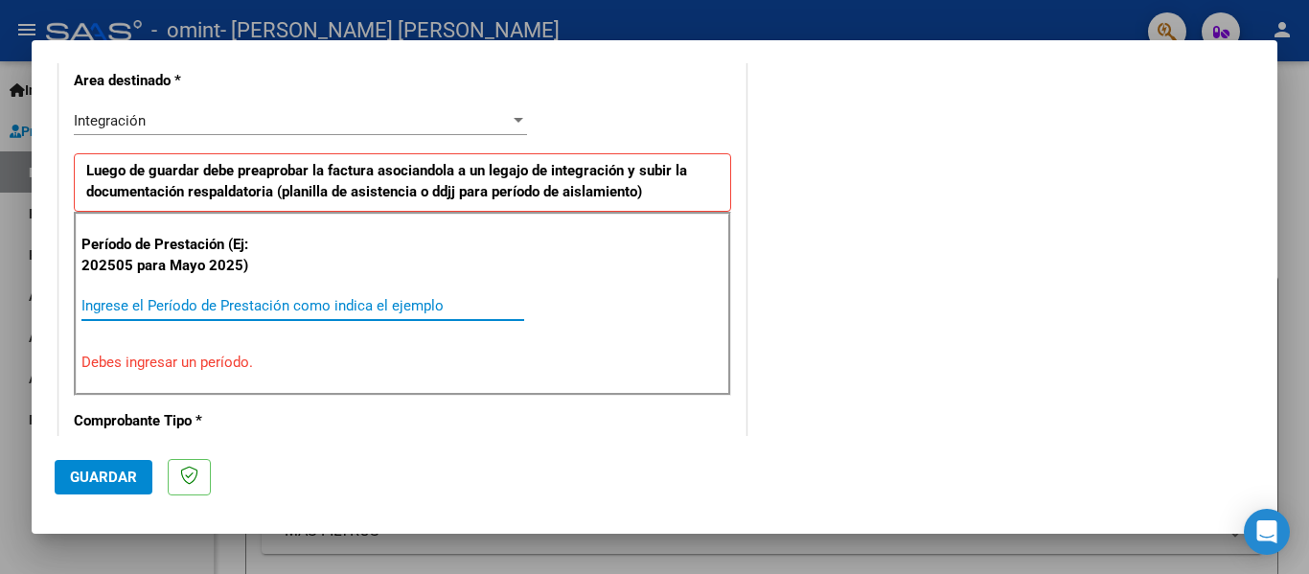
click at [132, 308] on input "Ingrese el Período de Prestación como indica el ejemplo" at bounding box center [302, 305] width 443 height 17
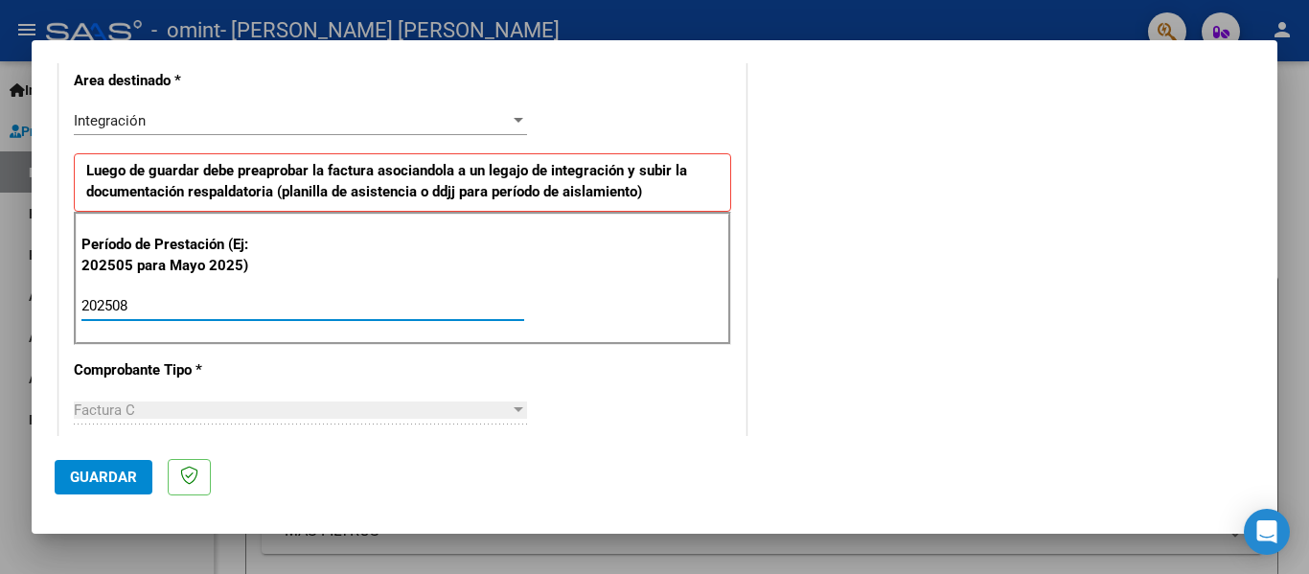
type input "202508"
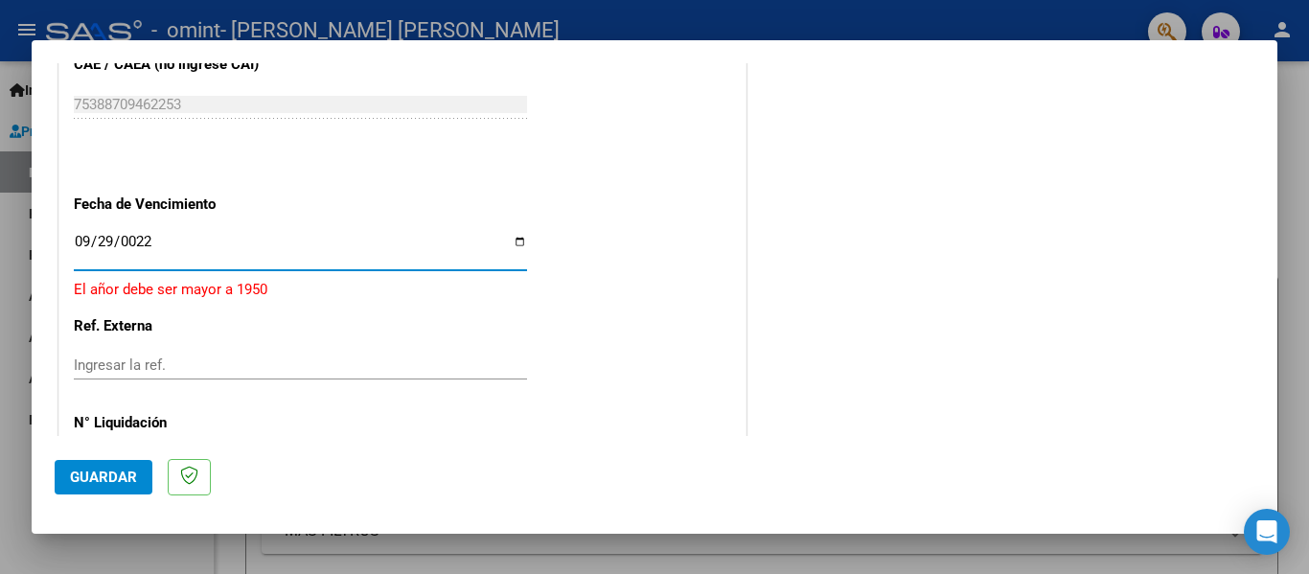
type input "0229-09-29"
type input "[DATE]"
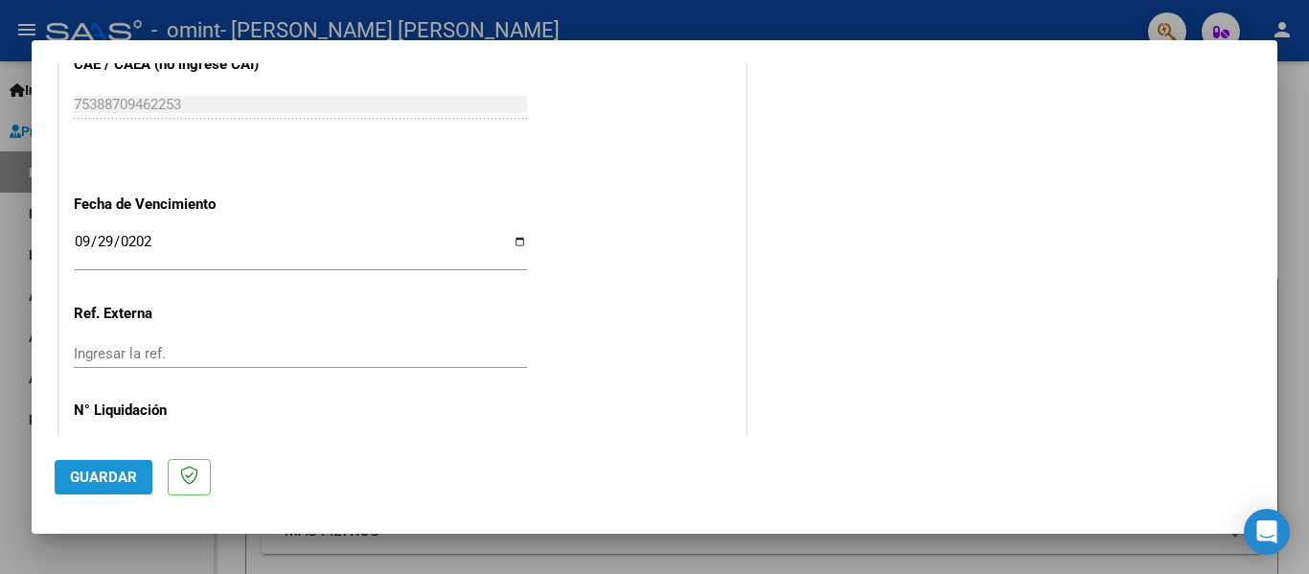
click at [85, 483] on span "Guardar" at bounding box center [103, 477] width 67 height 17
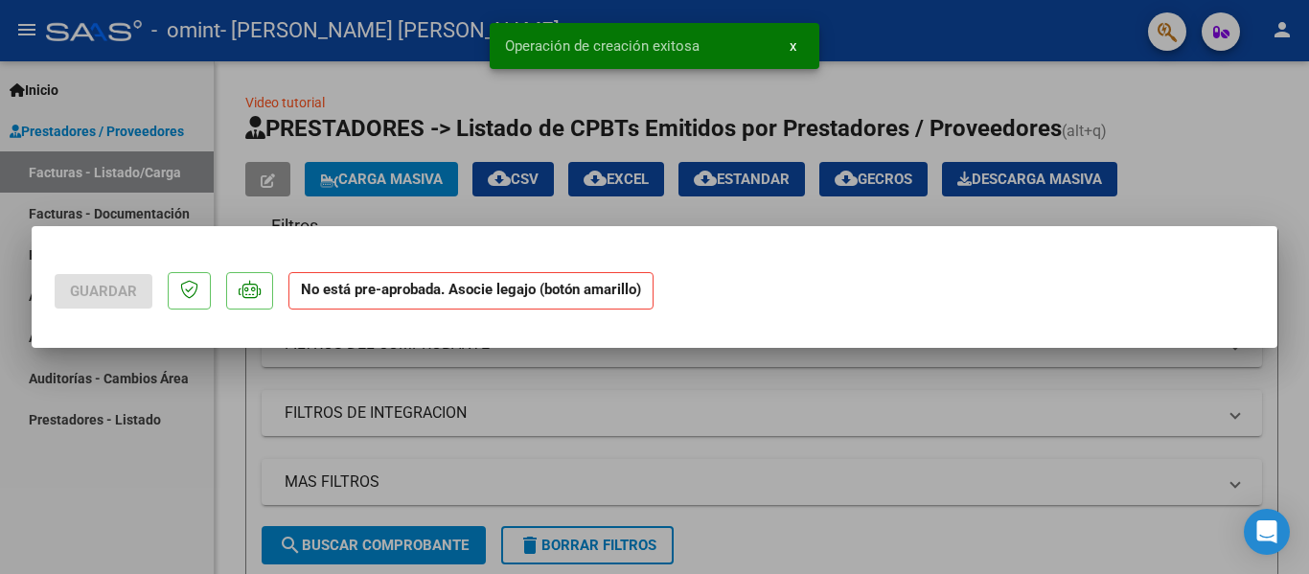
scroll to position [0, 0]
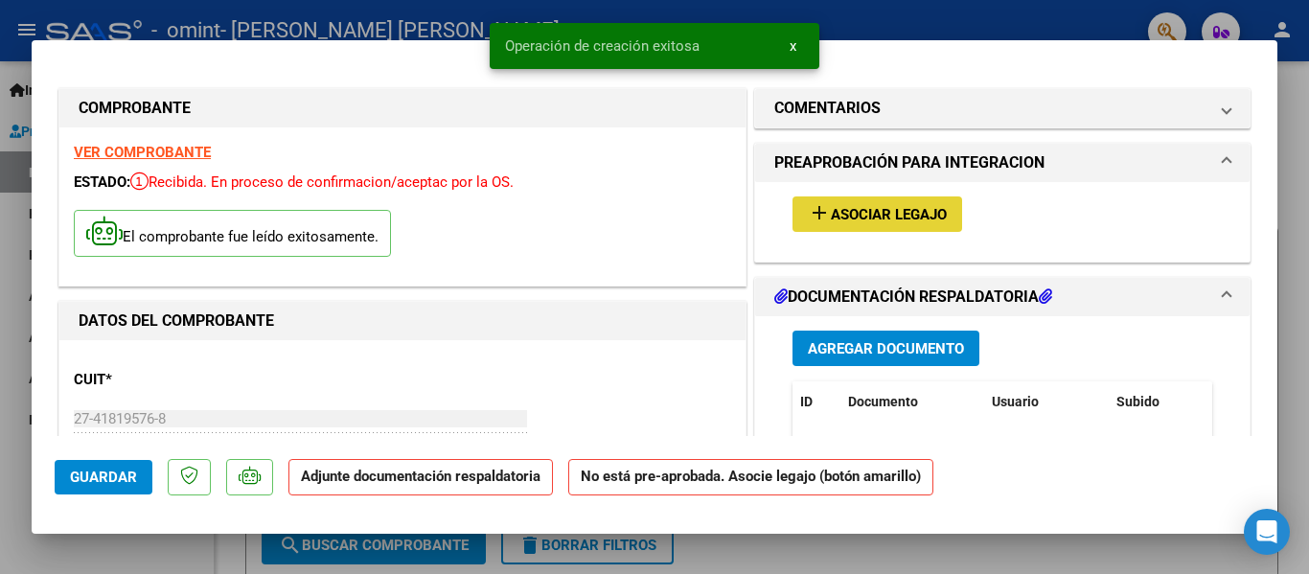
click at [858, 217] on span "Asociar Legajo" at bounding box center [889, 214] width 116 height 17
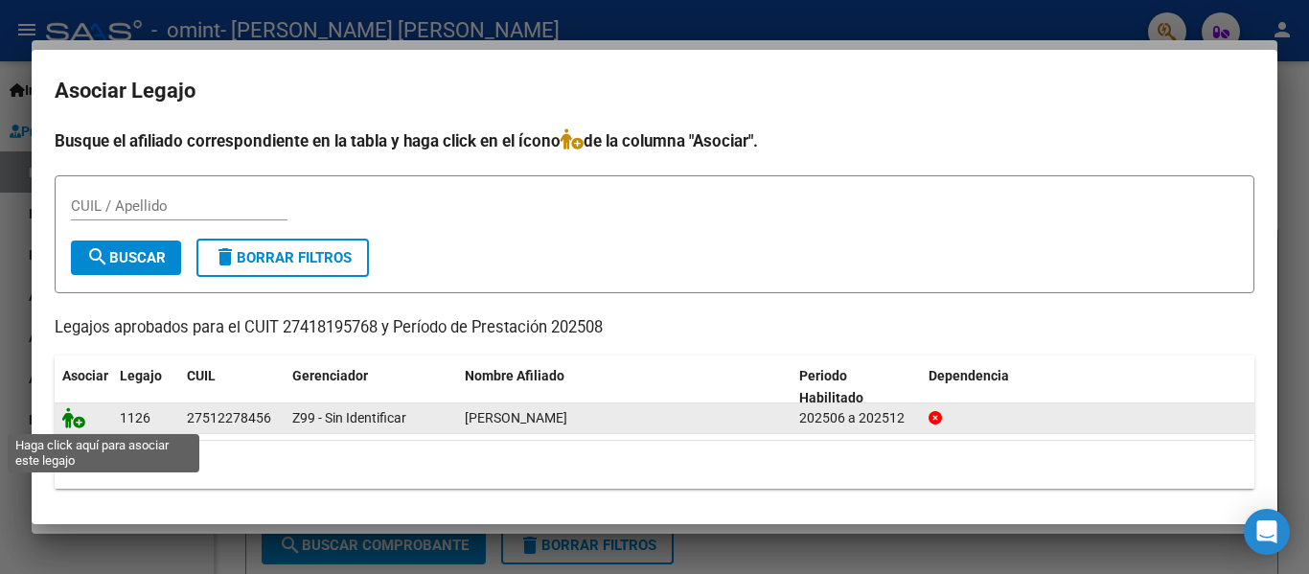
click at [80, 419] on icon at bounding box center [73, 417] width 23 height 21
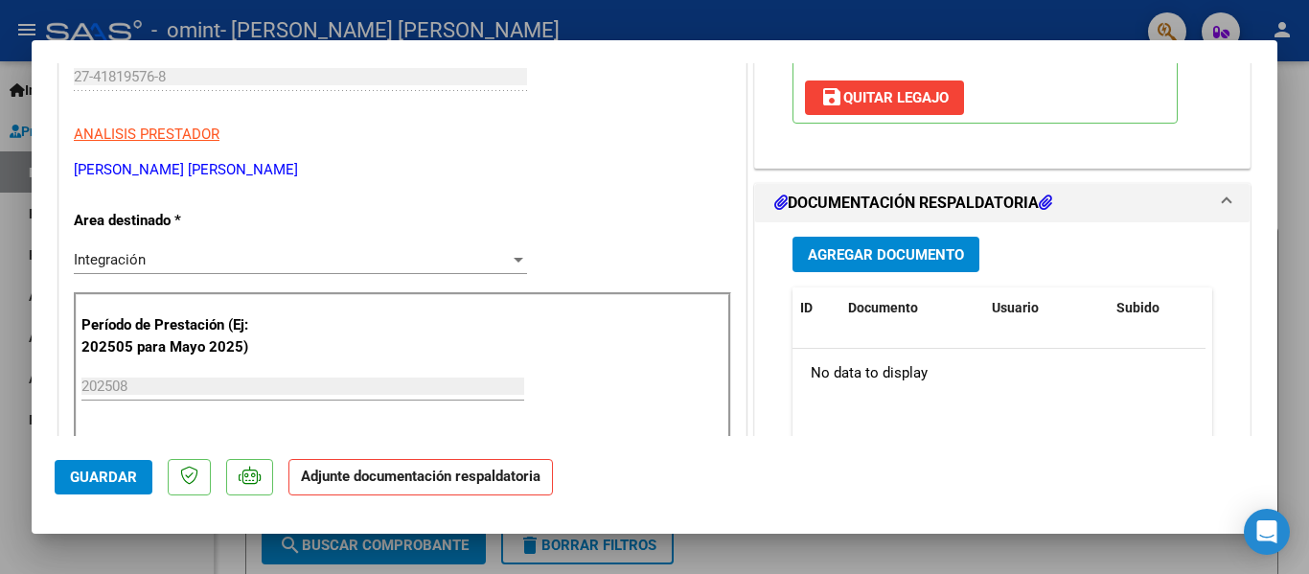
scroll to position [372, 0]
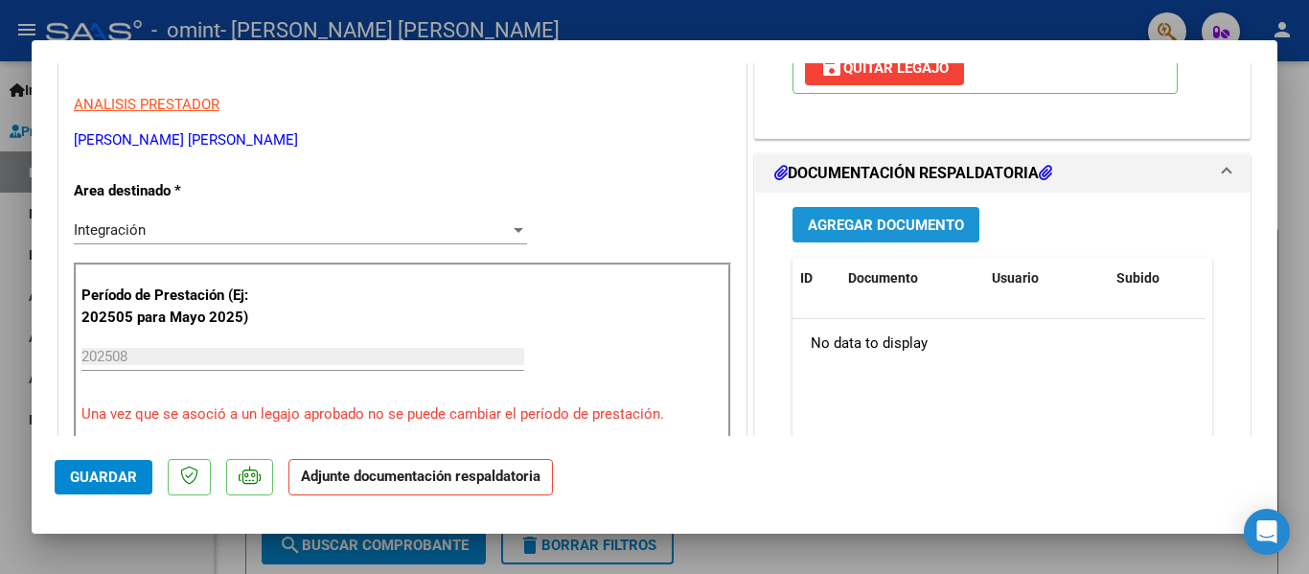
click at [855, 218] on span "Agregar Documento" at bounding box center [886, 225] width 156 height 17
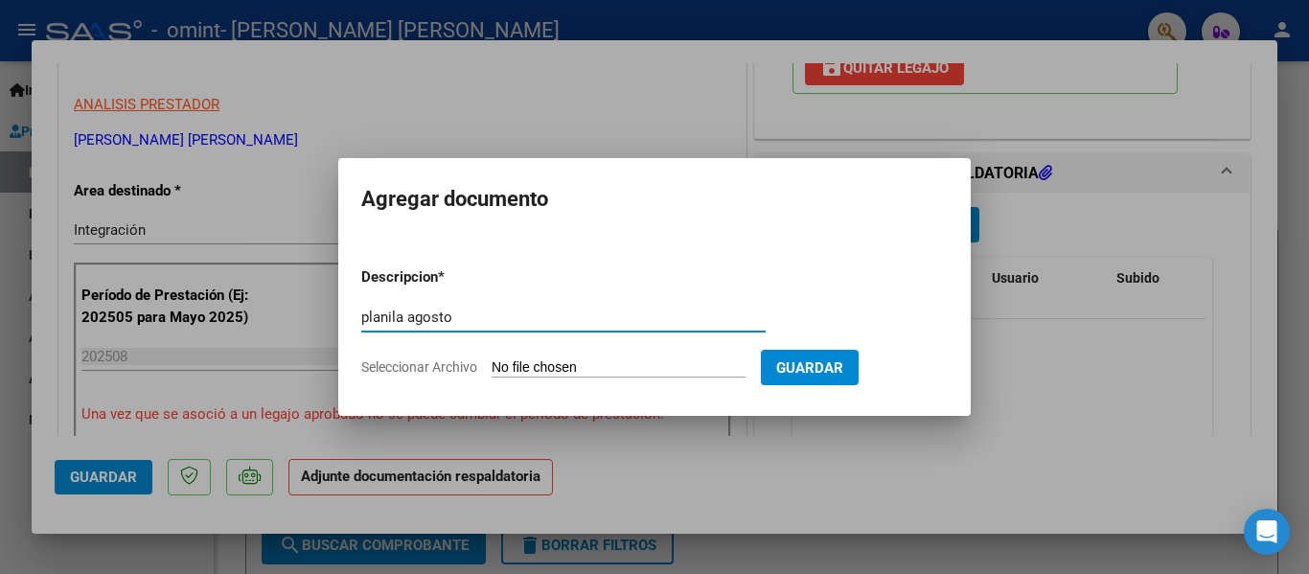
type input "planila agosto"
click at [509, 365] on input "Seleccionar Archivo" at bounding box center [619, 368] width 254 height 18
type input "C:\fakepath\CamScanner [DATE] 11.15.pdf"
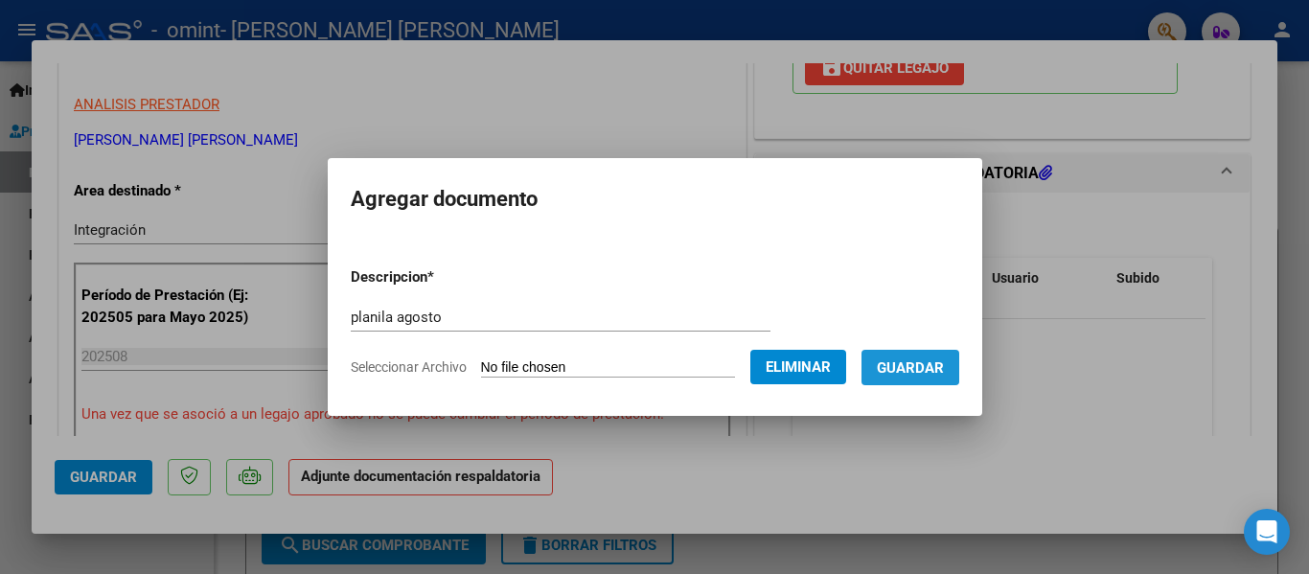
click at [927, 361] on span "Guardar" at bounding box center [910, 367] width 67 height 17
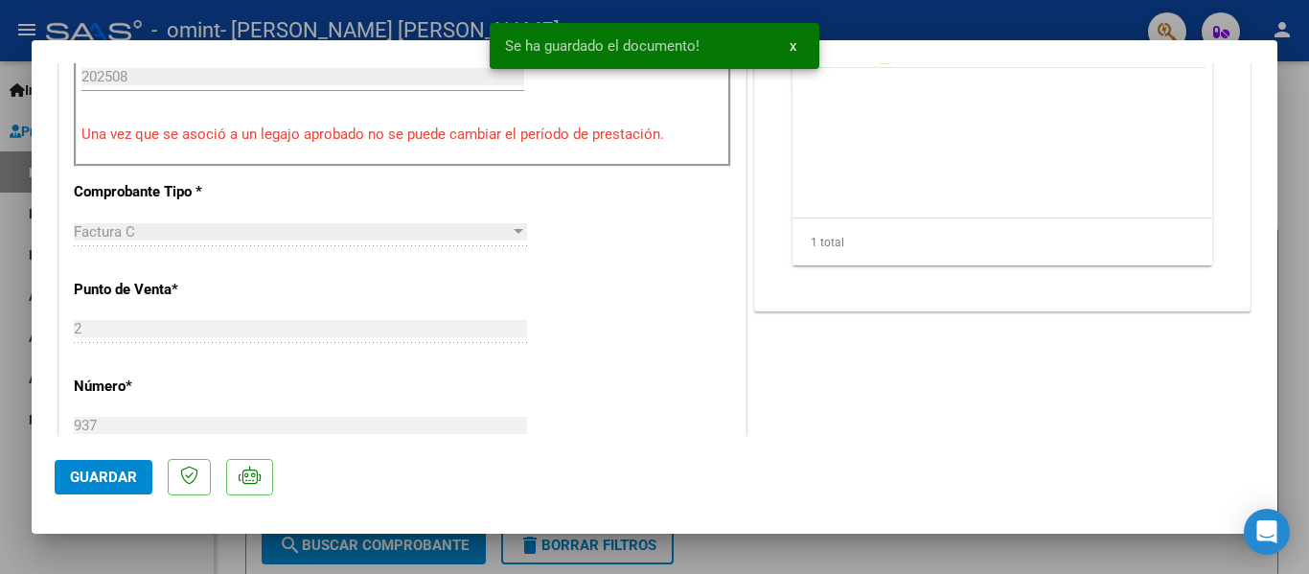
scroll to position [653, 0]
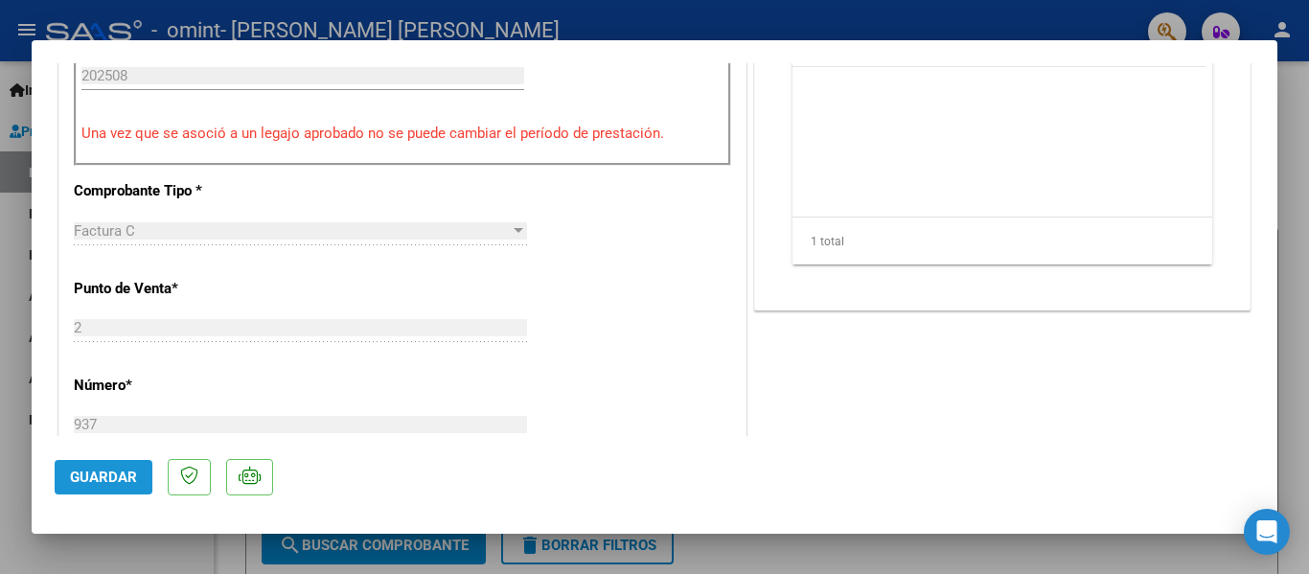
click at [80, 472] on span "Guardar" at bounding box center [103, 477] width 67 height 17
click at [1308, 156] on div at bounding box center [654, 287] width 1309 height 574
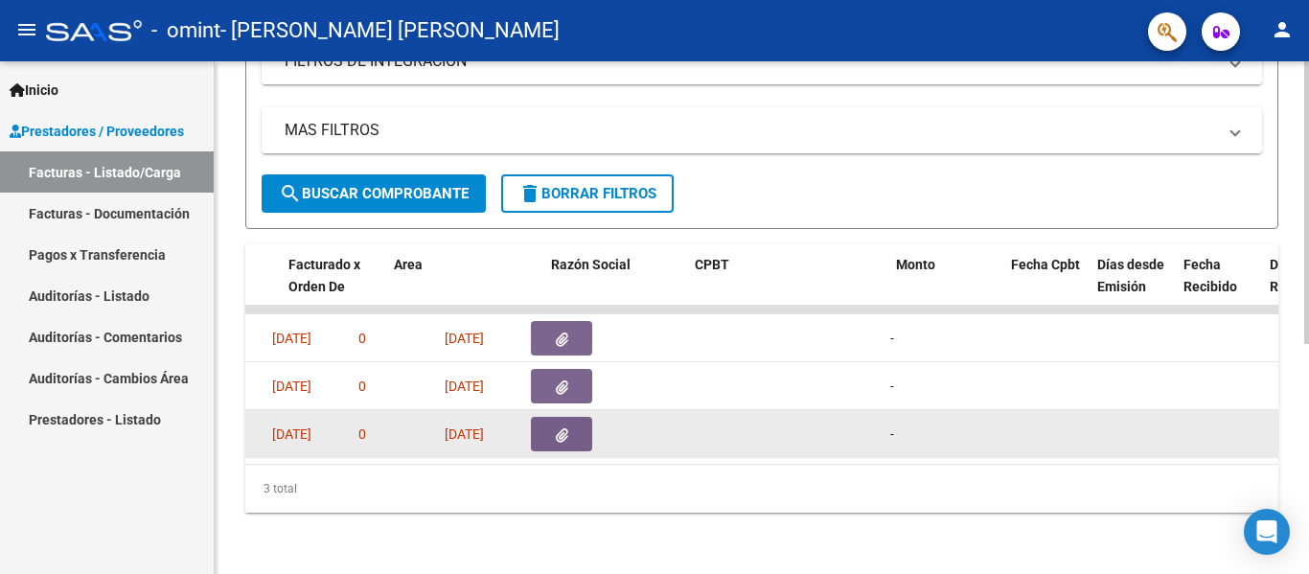
scroll to position [0, 0]
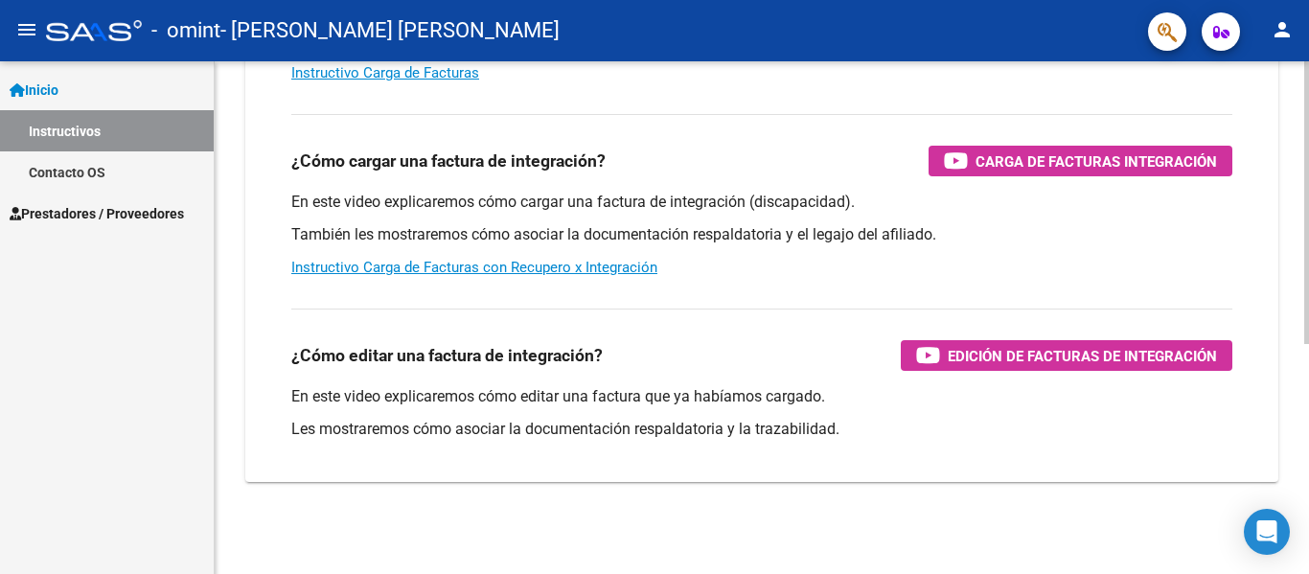
scroll to position [328, 0]
